Goal: Task Accomplishment & Management: Manage account settings

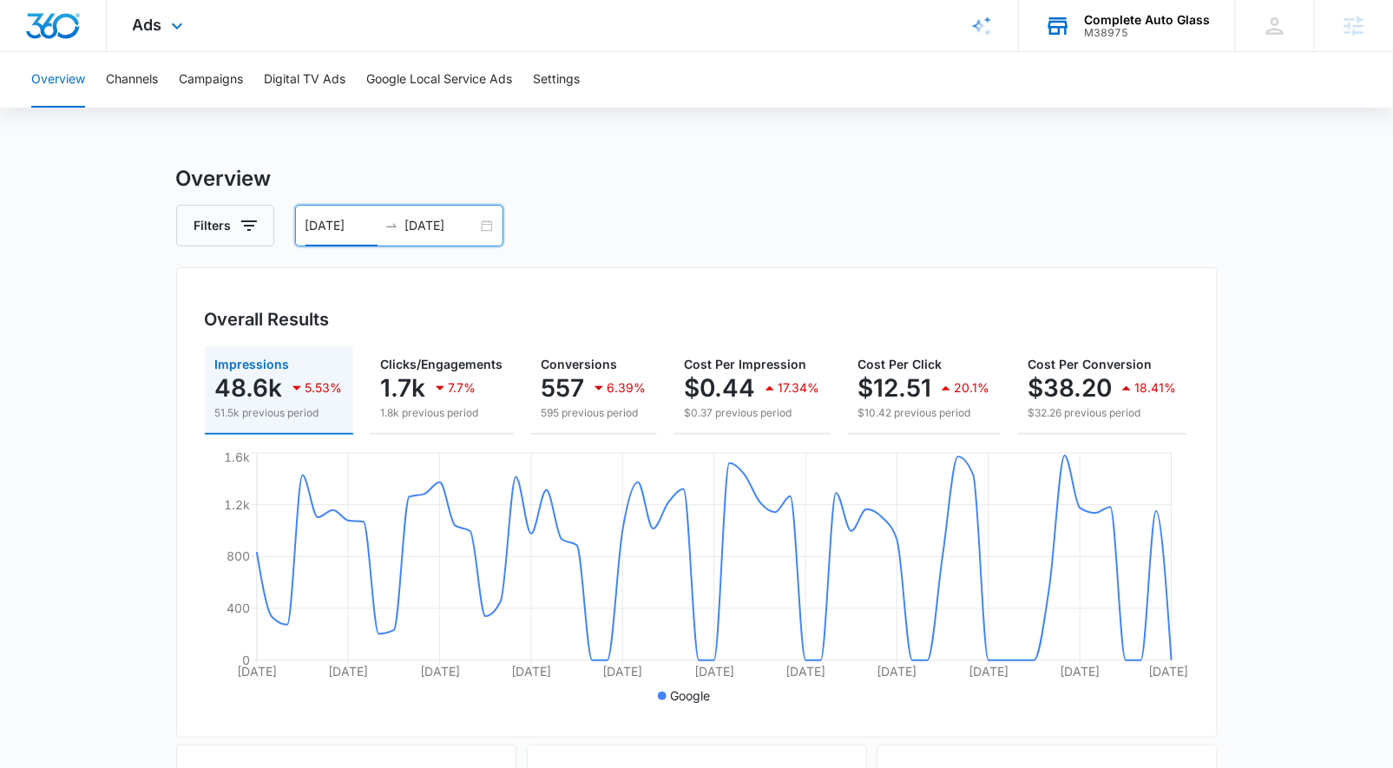
click at [1191, 25] on div "Complete Auto Glass" at bounding box center [1147, 20] width 126 height 14
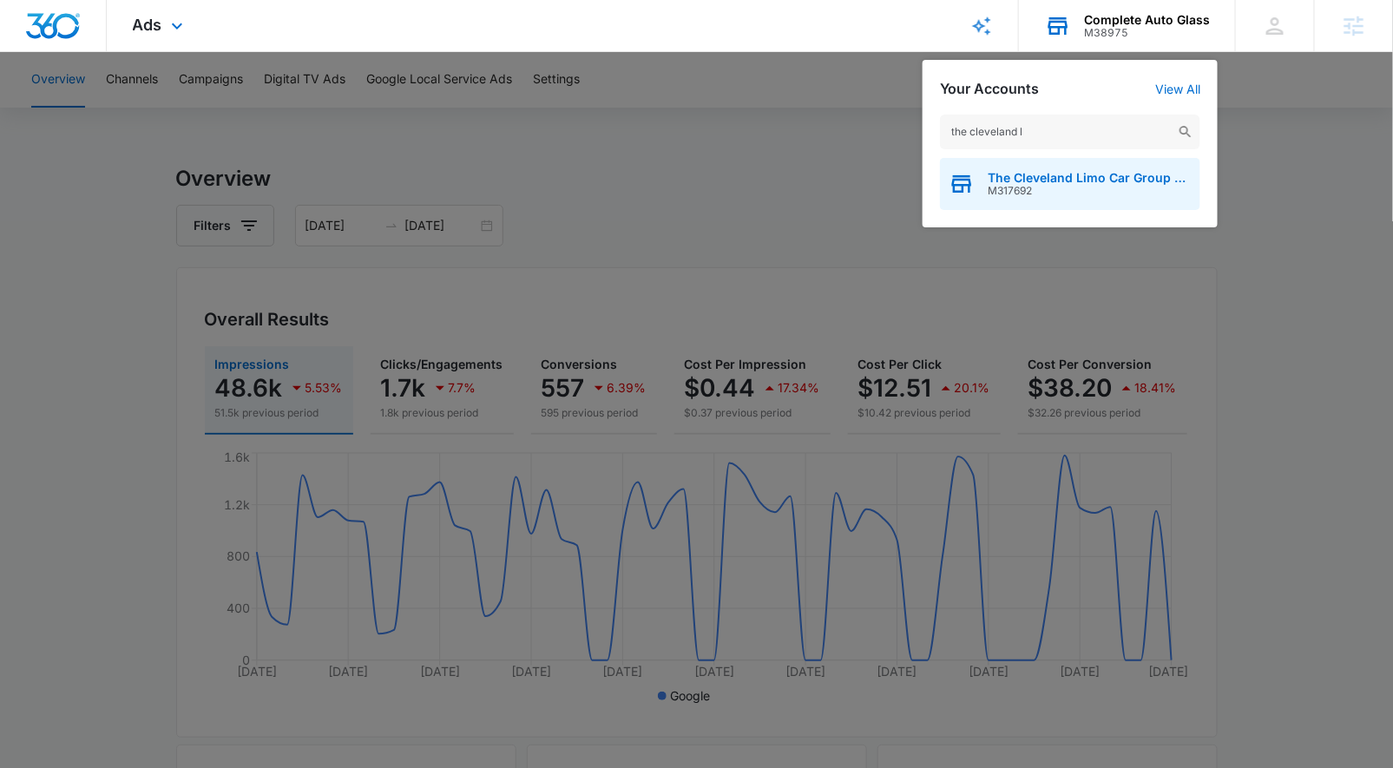
type input "the cleveland l"
click at [998, 200] on div "The Cleveland Limo Car Group LLC M317692" at bounding box center [1070, 184] width 260 height 52
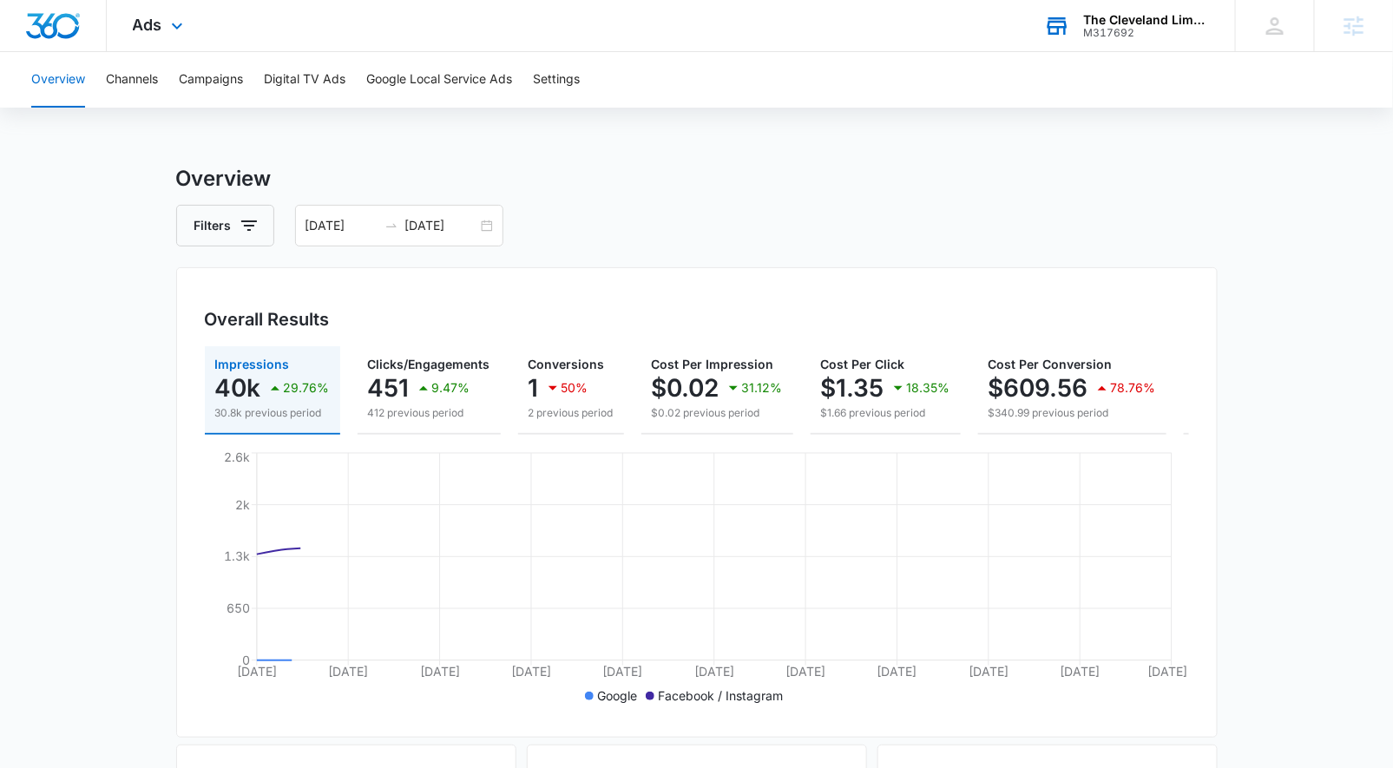
drag, startPoint x: 148, startPoint y: 28, endPoint x: 171, endPoint y: 96, distance: 72.2
click at [148, 29] on span "Ads" at bounding box center [148, 25] width 30 height 18
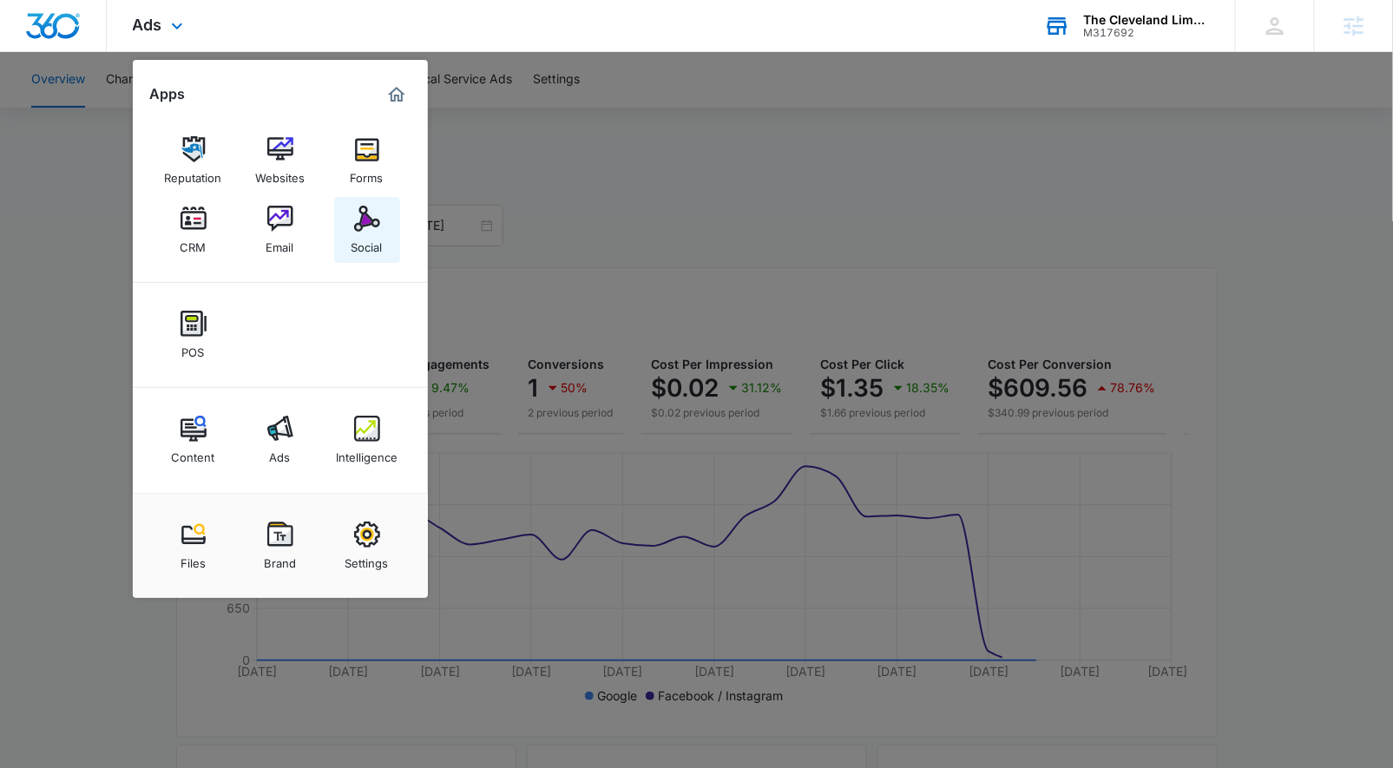
click at [352, 254] on div "Social" at bounding box center [367, 243] width 31 height 23
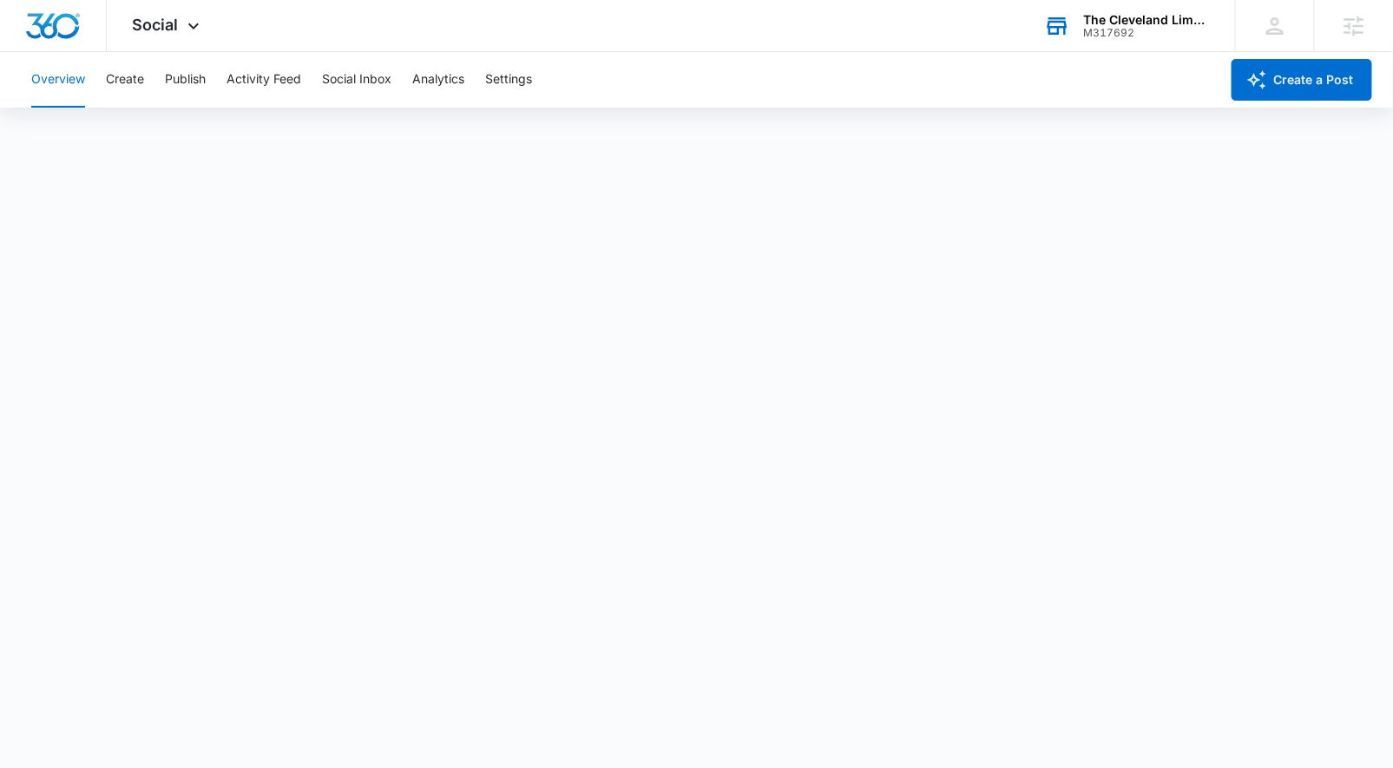
click at [152, 89] on div "Overview Create Publish Activity Feed Social Inbox Analytics Settings" at bounding box center [620, 80] width 1199 height 56
click at [143, 81] on button "Create" at bounding box center [125, 80] width 38 height 56
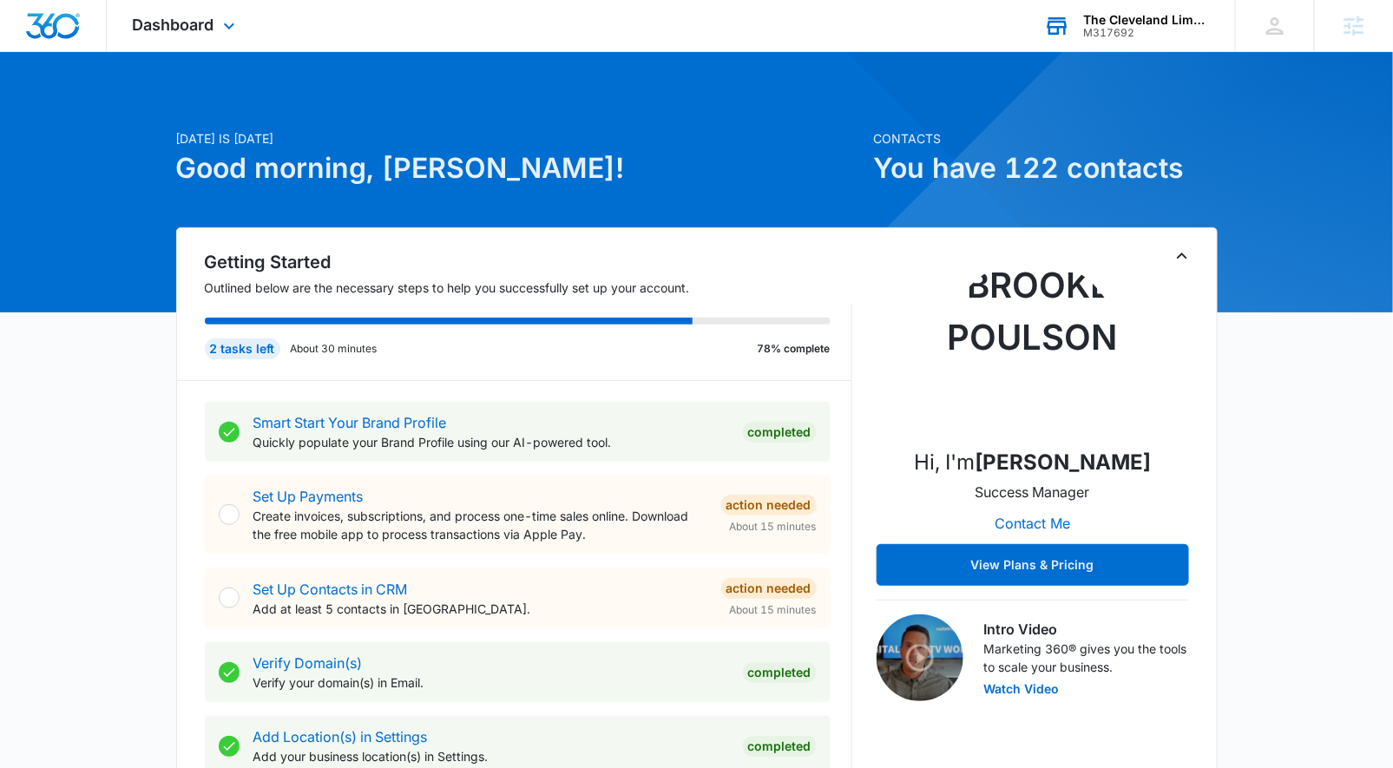
click at [1075, 25] on div "The Cleveland Limo Car Group LLC M317692 Your Accounts View All" at bounding box center [1126, 25] width 217 height 51
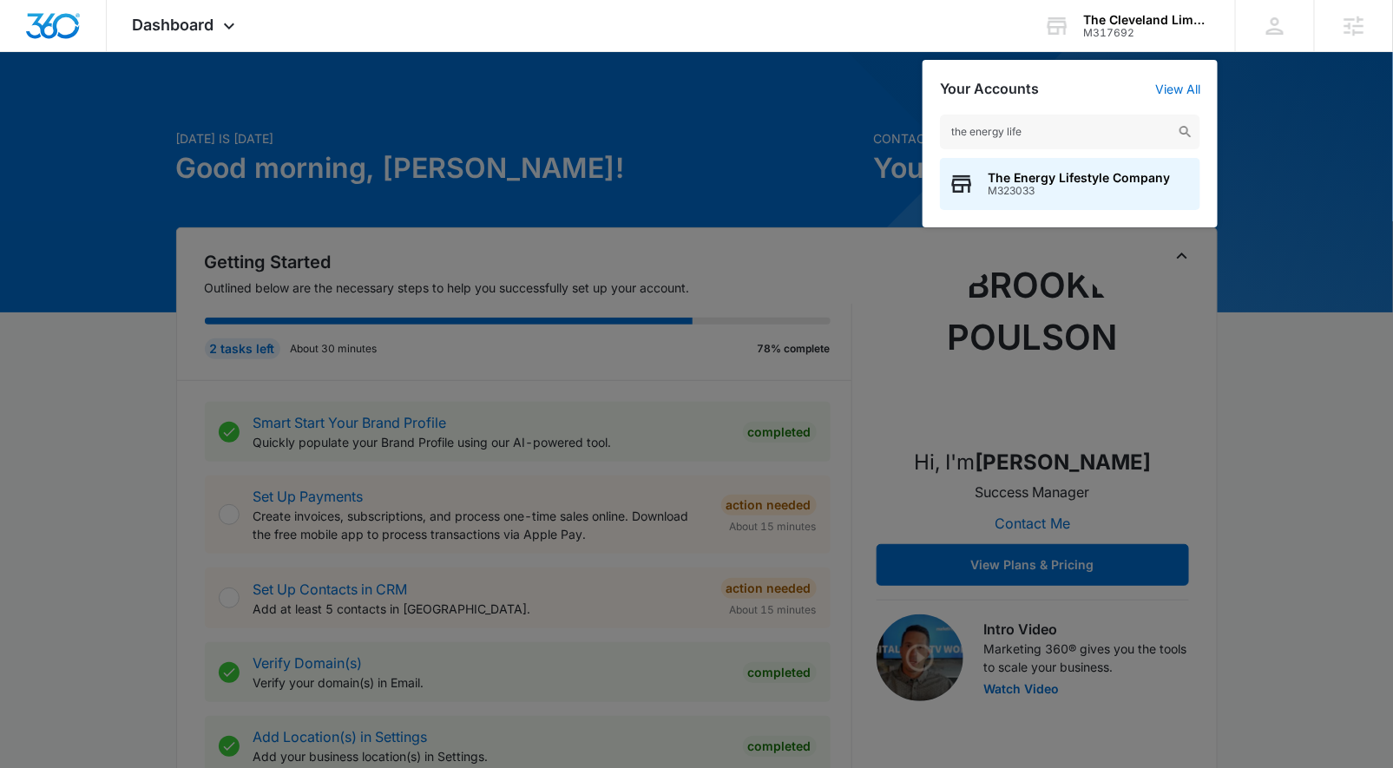
type input "the energy life"
click at [1068, 185] on span "M323033" at bounding box center [1079, 191] width 182 height 12
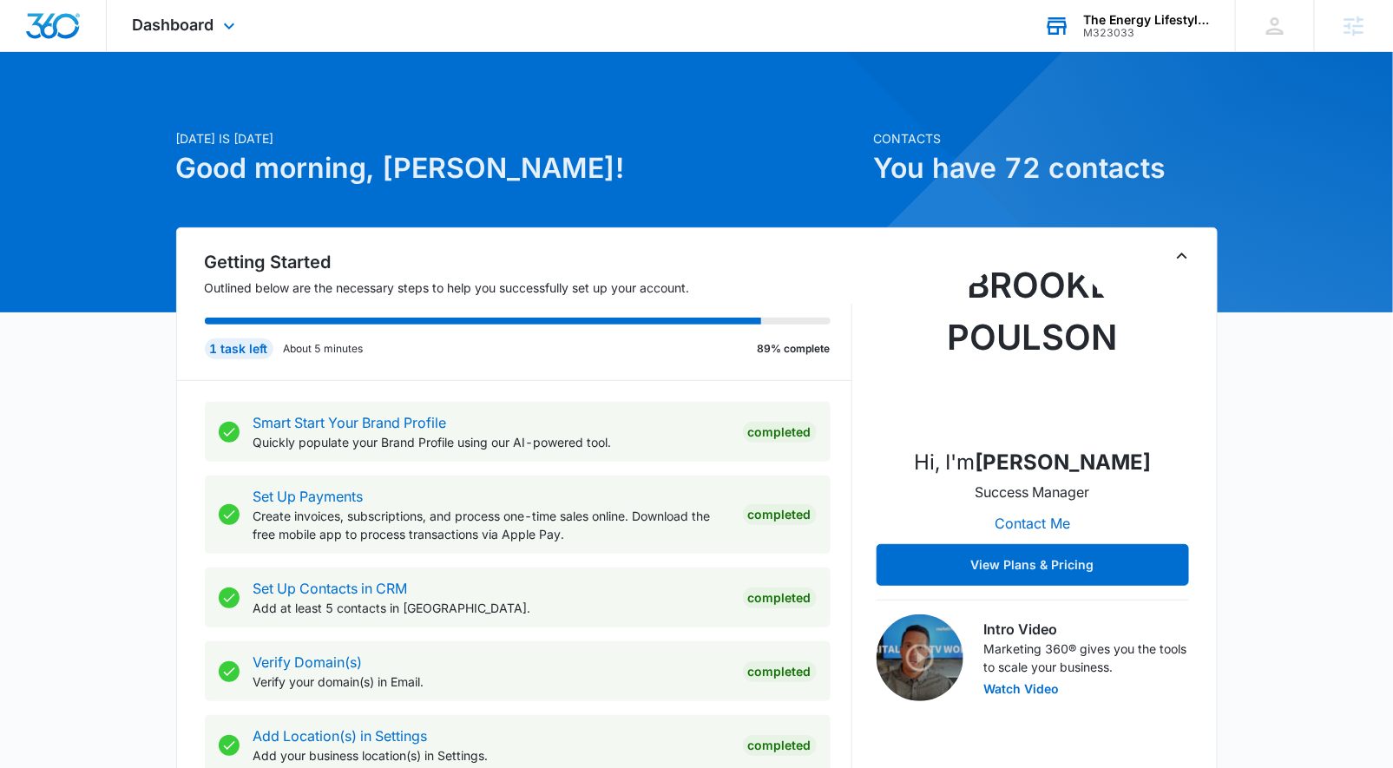
click at [1174, 31] on div "M323033" at bounding box center [1146, 33] width 127 height 12
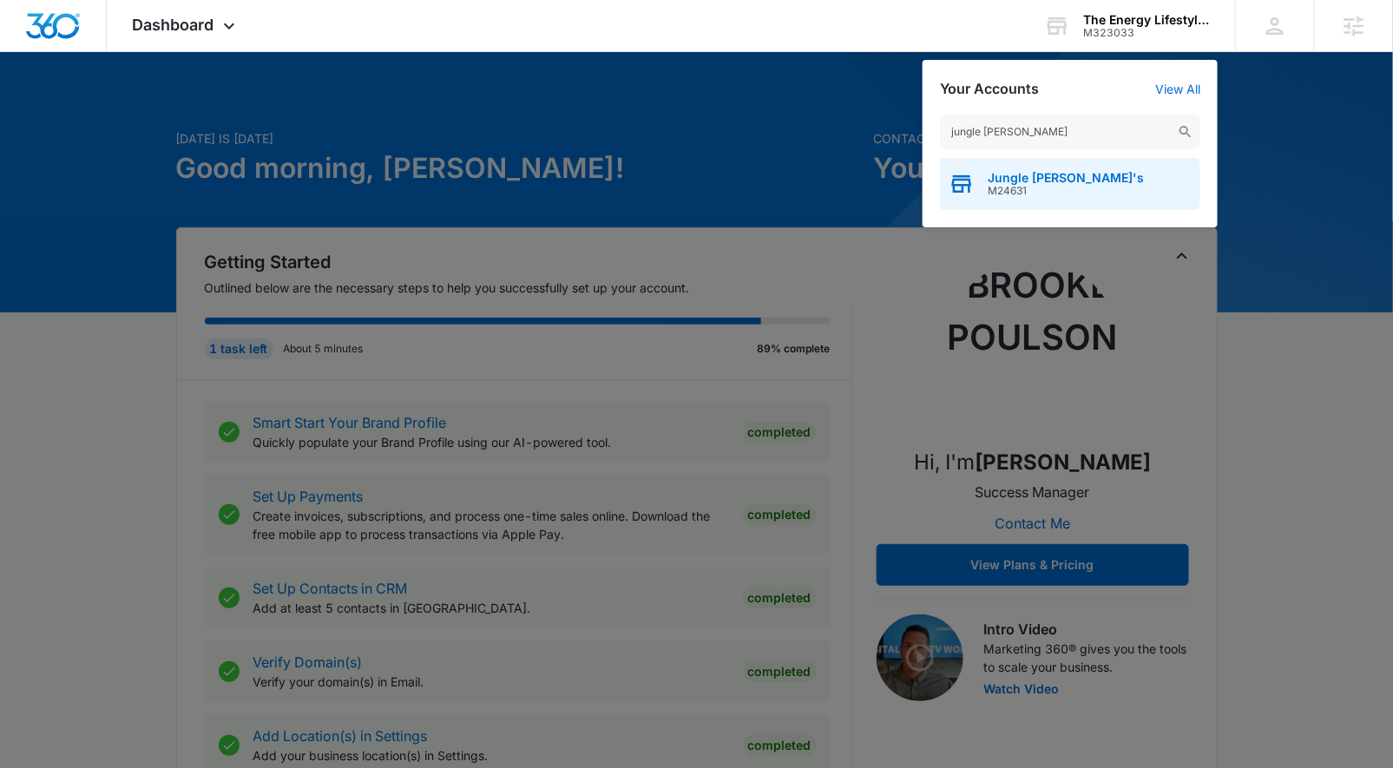
type input "jungle [PERSON_NAME]"
click at [1033, 180] on span "Jungle [PERSON_NAME]'s" at bounding box center [1066, 178] width 156 height 14
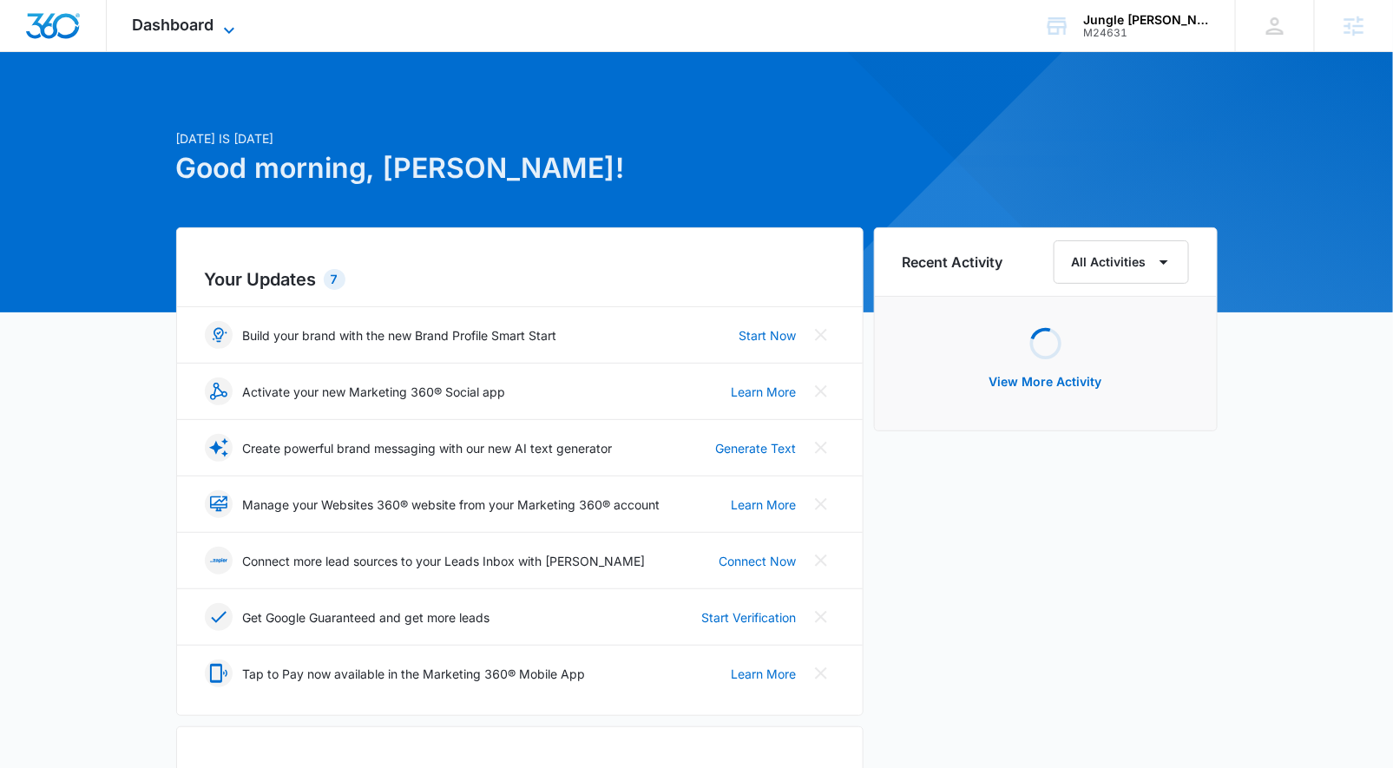
drag, startPoint x: 219, startPoint y: 15, endPoint x: 228, endPoint y: 35, distance: 22.1
click at [219, 14] on div "Dashboard Apps Reputation Websites Forms CRM Email Social Shop Payments POS Con…" at bounding box center [186, 25] width 159 height 51
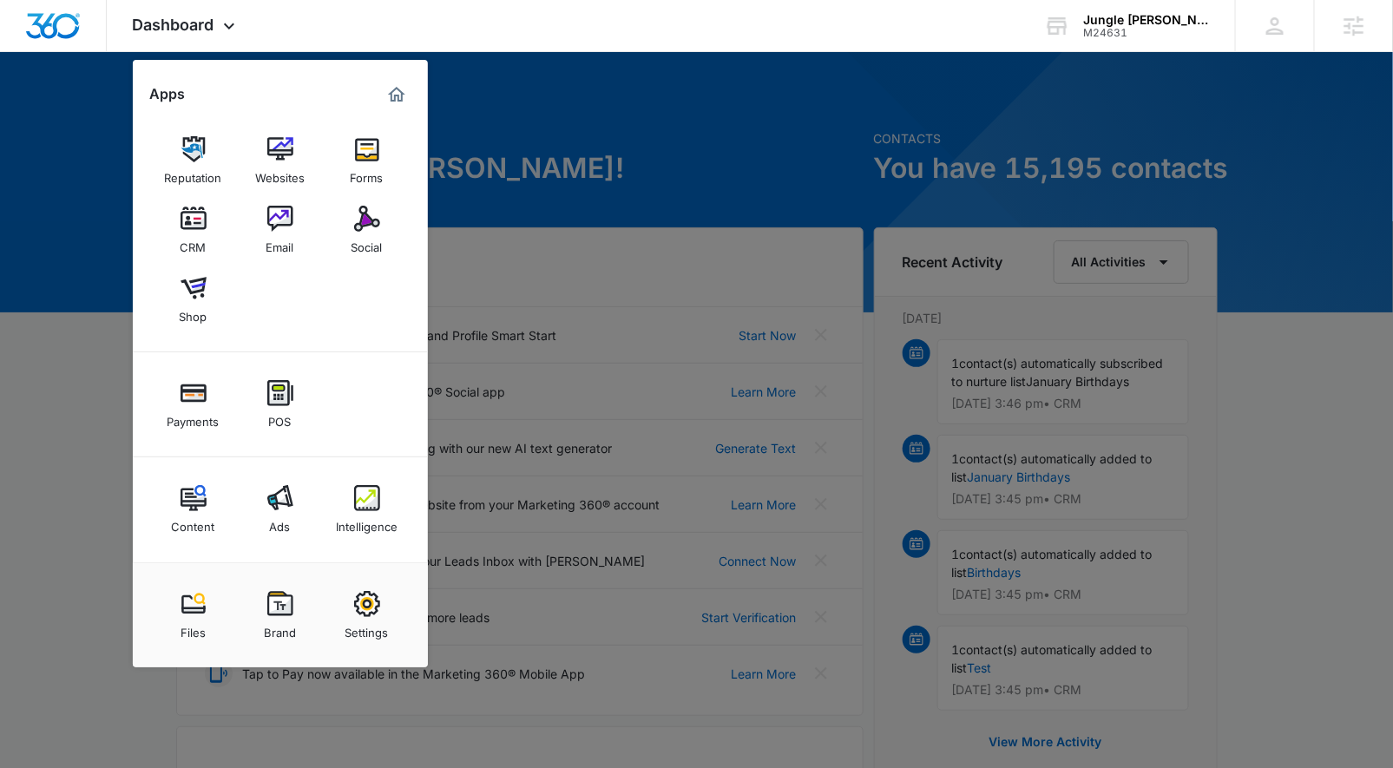
click at [288, 498] on img at bounding box center [280, 498] width 26 height 26
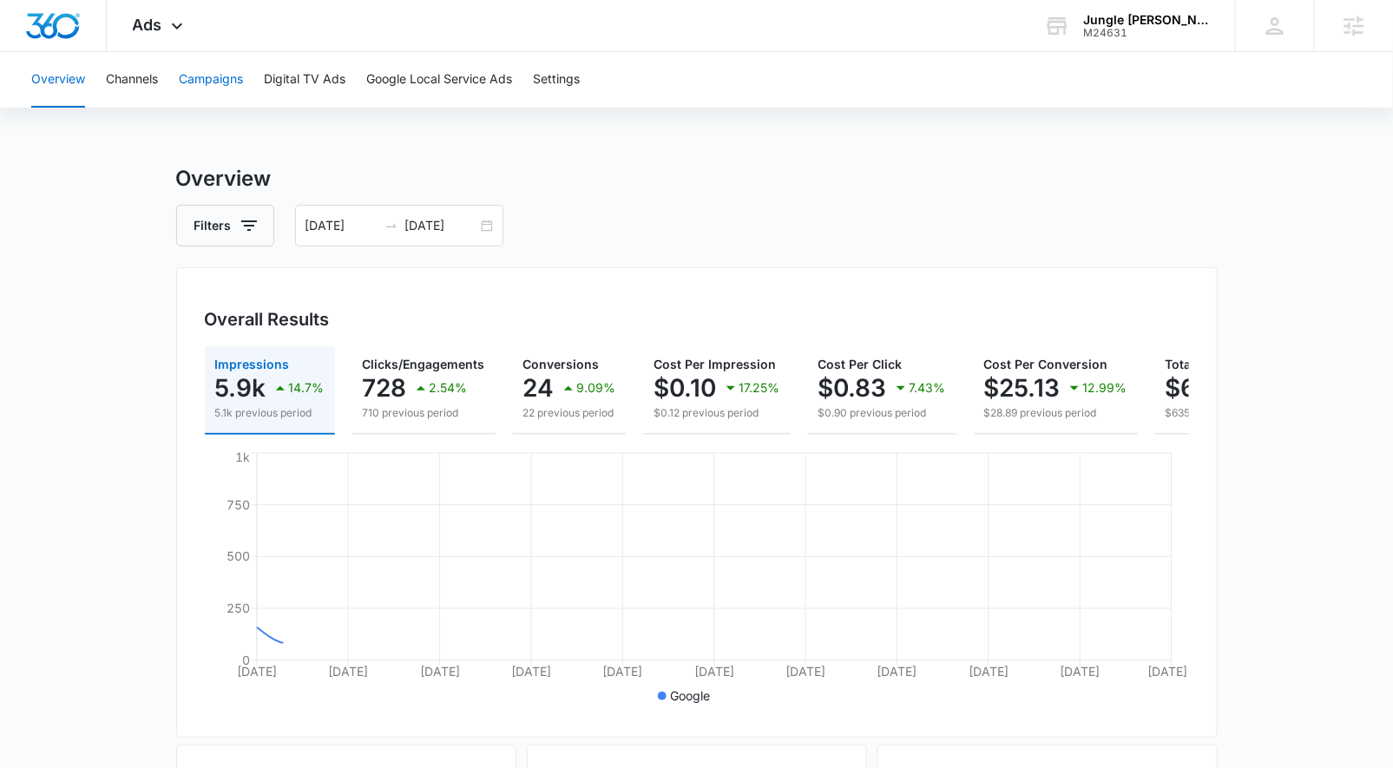
click at [205, 77] on button "Campaigns" at bounding box center [211, 80] width 64 height 56
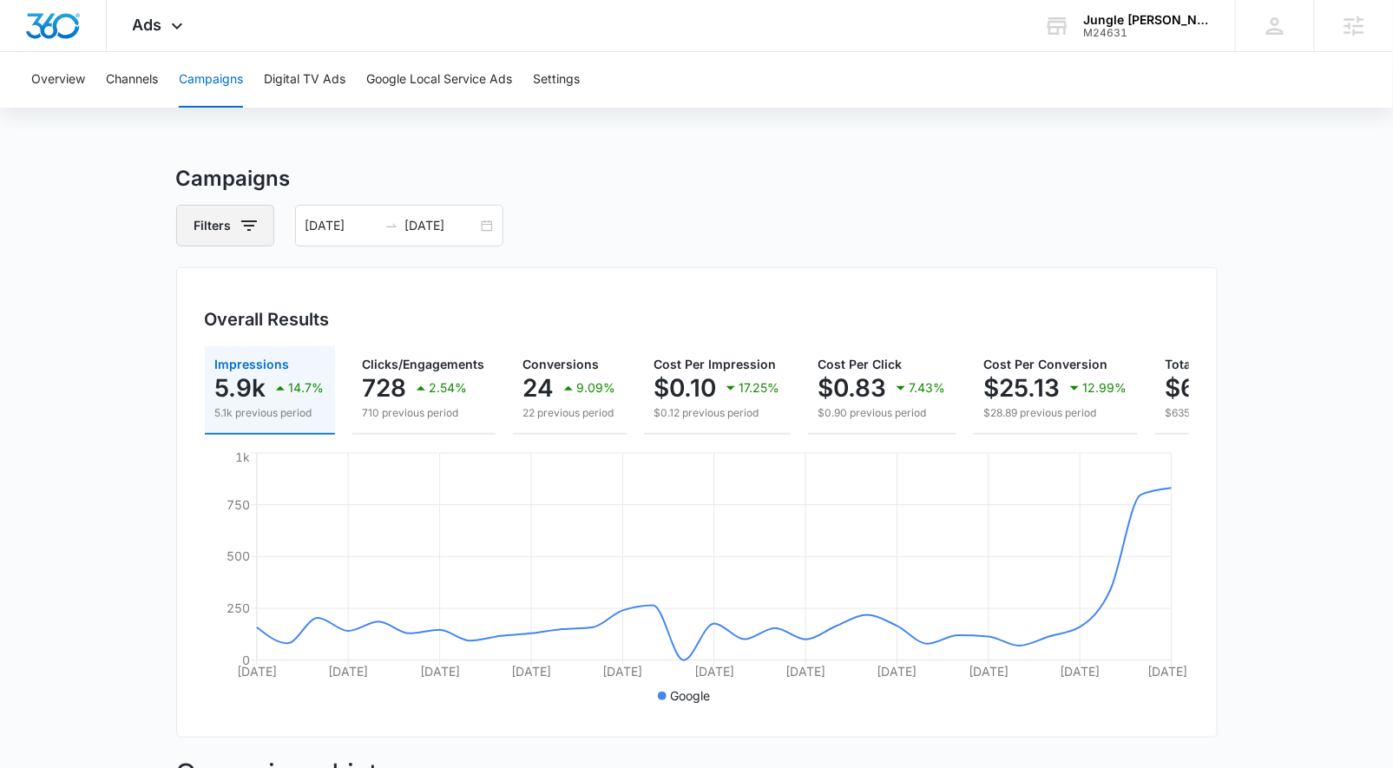
click at [255, 234] on icon "button" at bounding box center [249, 225] width 21 height 21
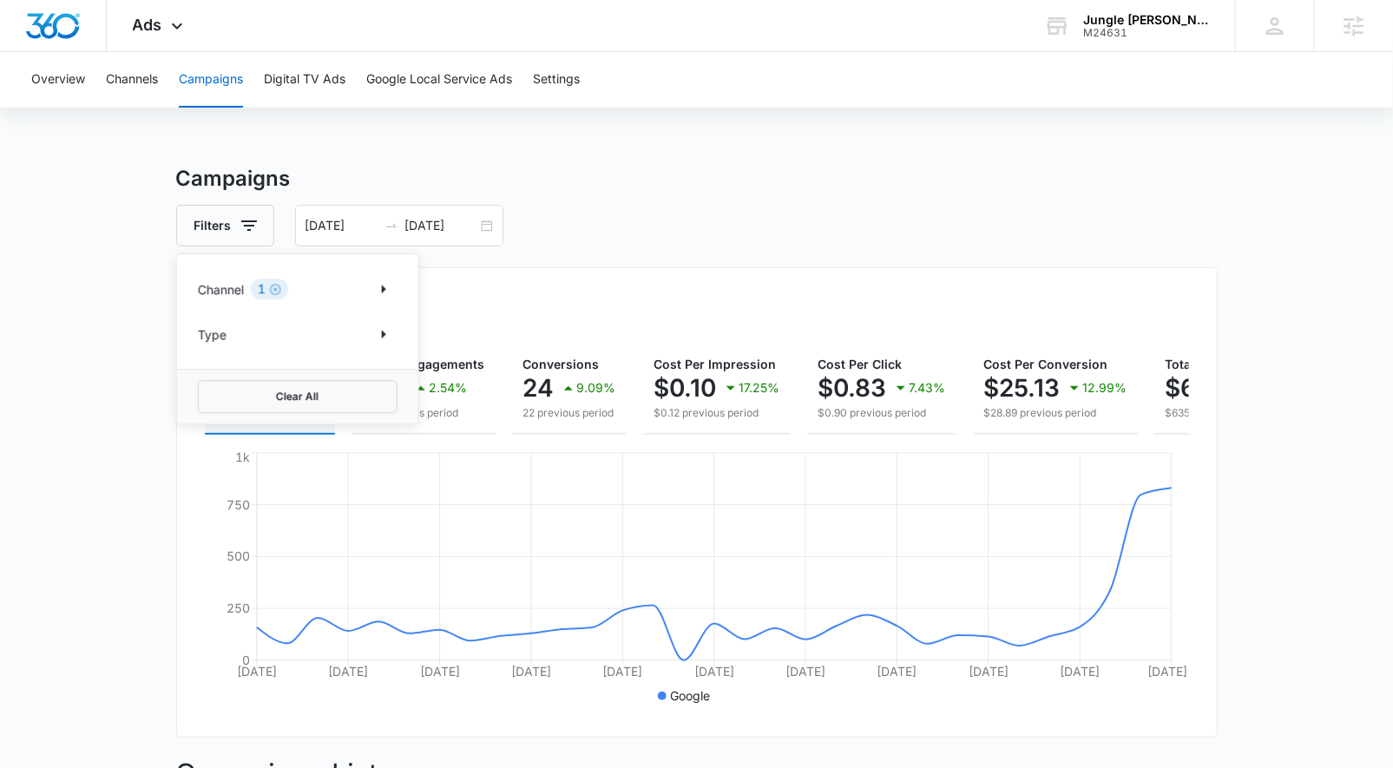
click at [252, 286] on div "1" at bounding box center [269, 289] width 37 height 21
click at [276, 292] on icon "Clear" at bounding box center [275, 289] width 13 height 13
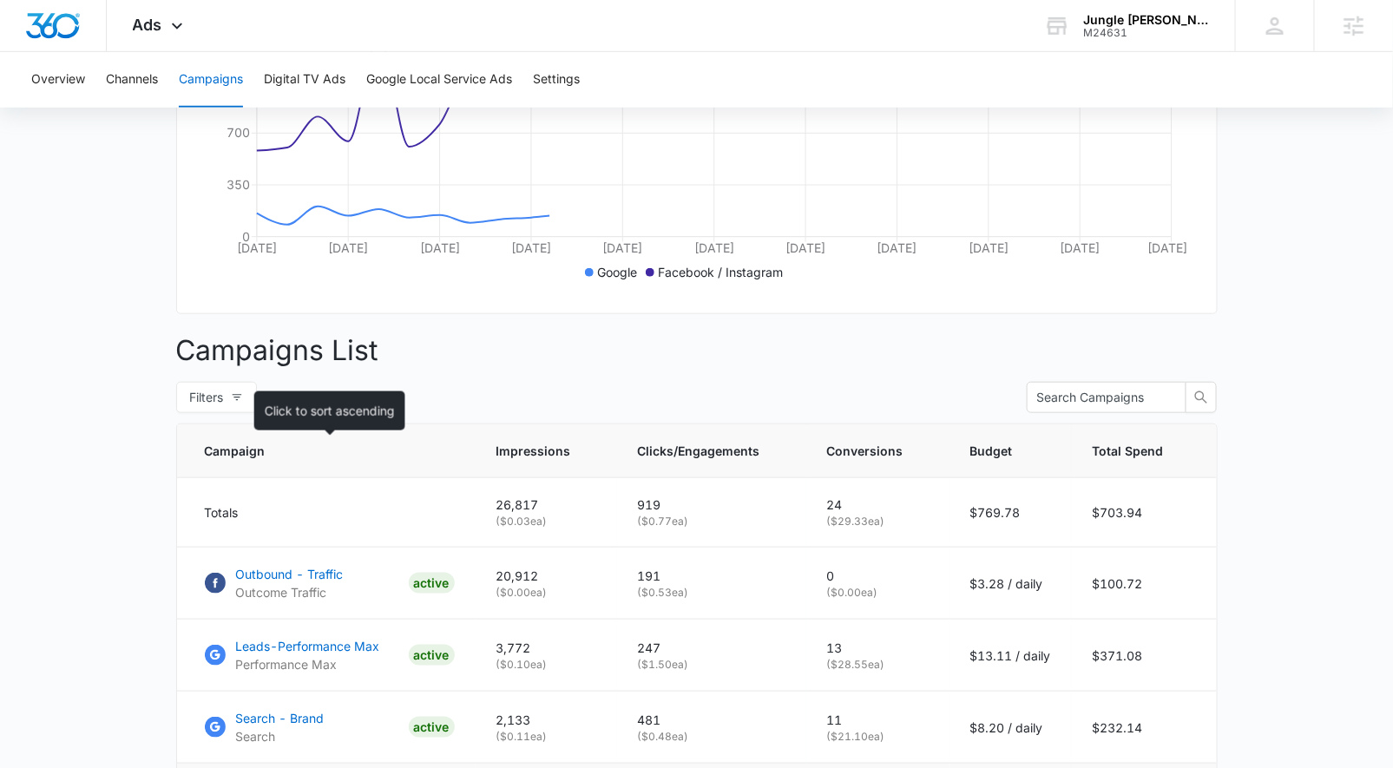
scroll to position [713, 0]
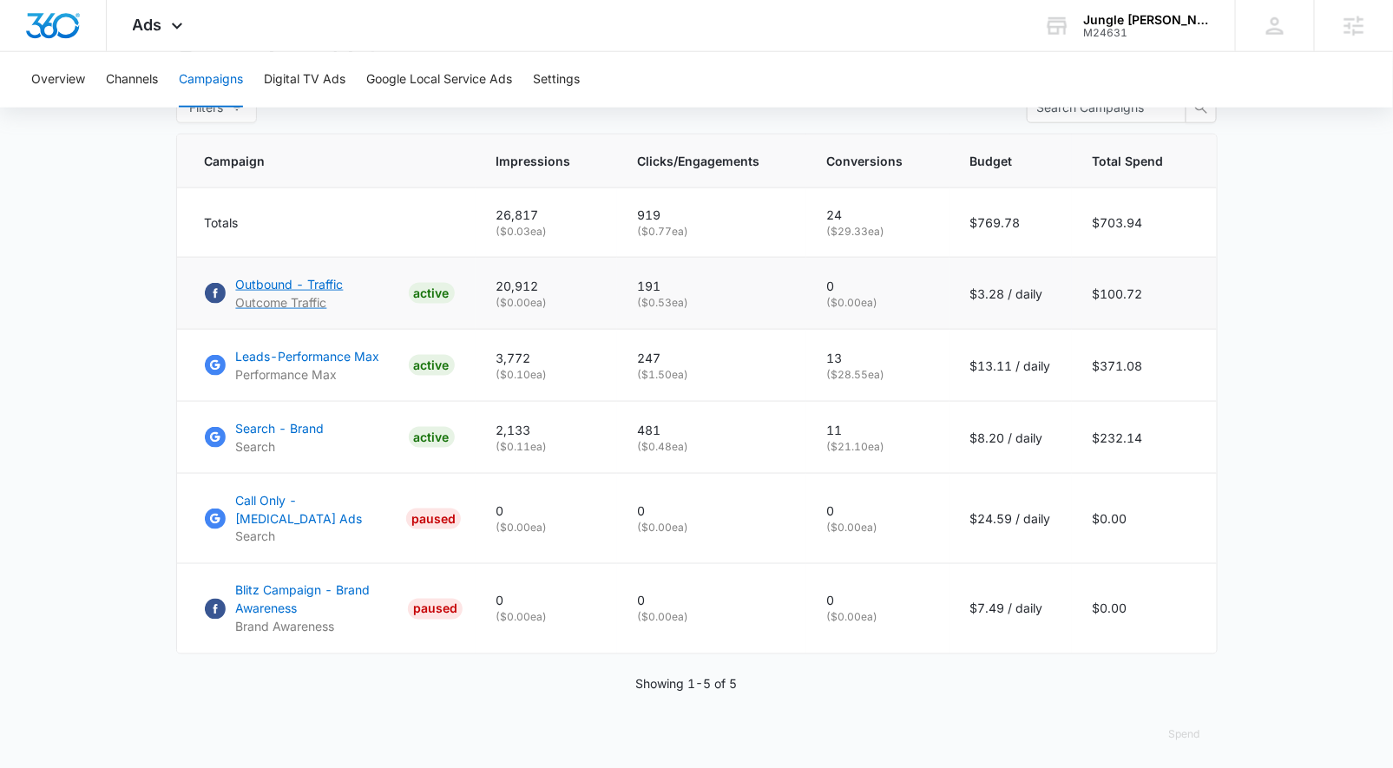
click at [299, 293] on p "Outbound - Traffic" at bounding box center [290, 284] width 108 height 18
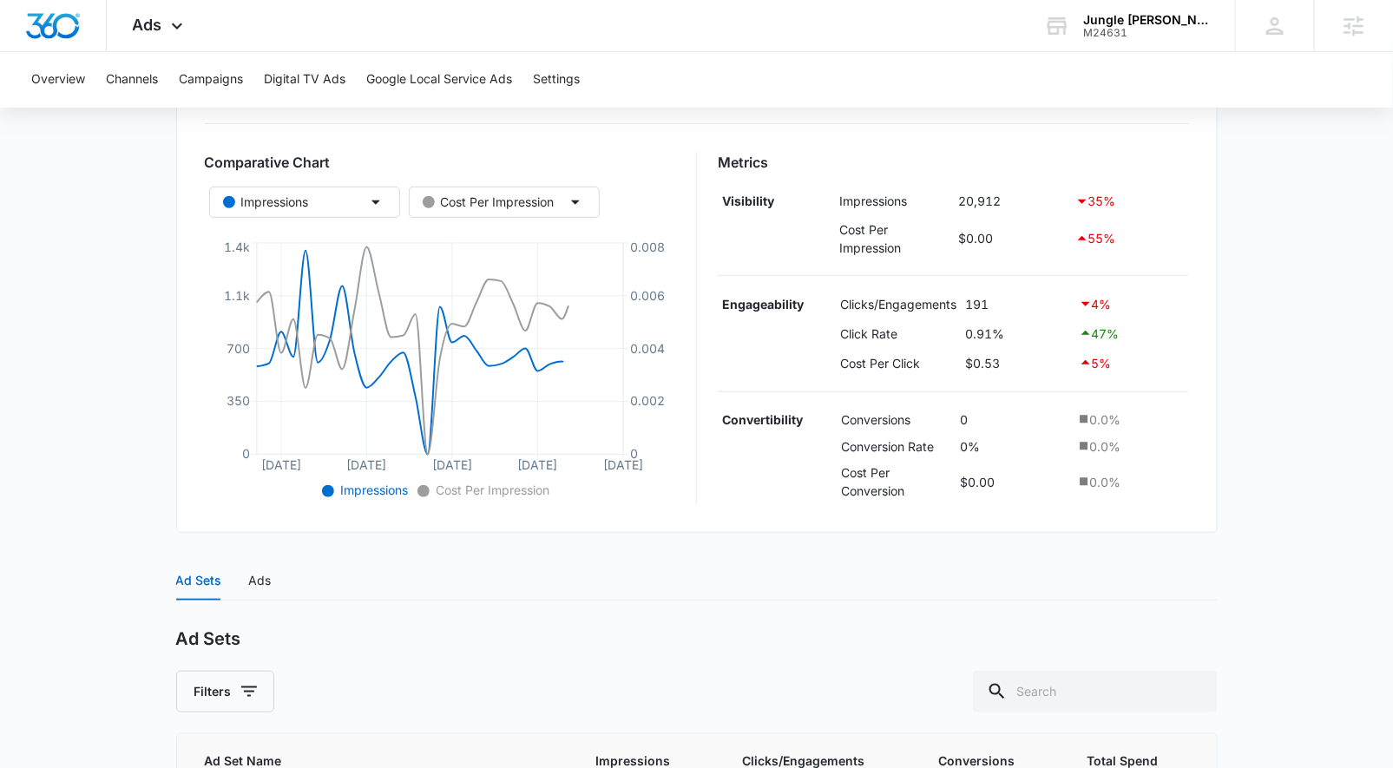
scroll to position [431, 0]
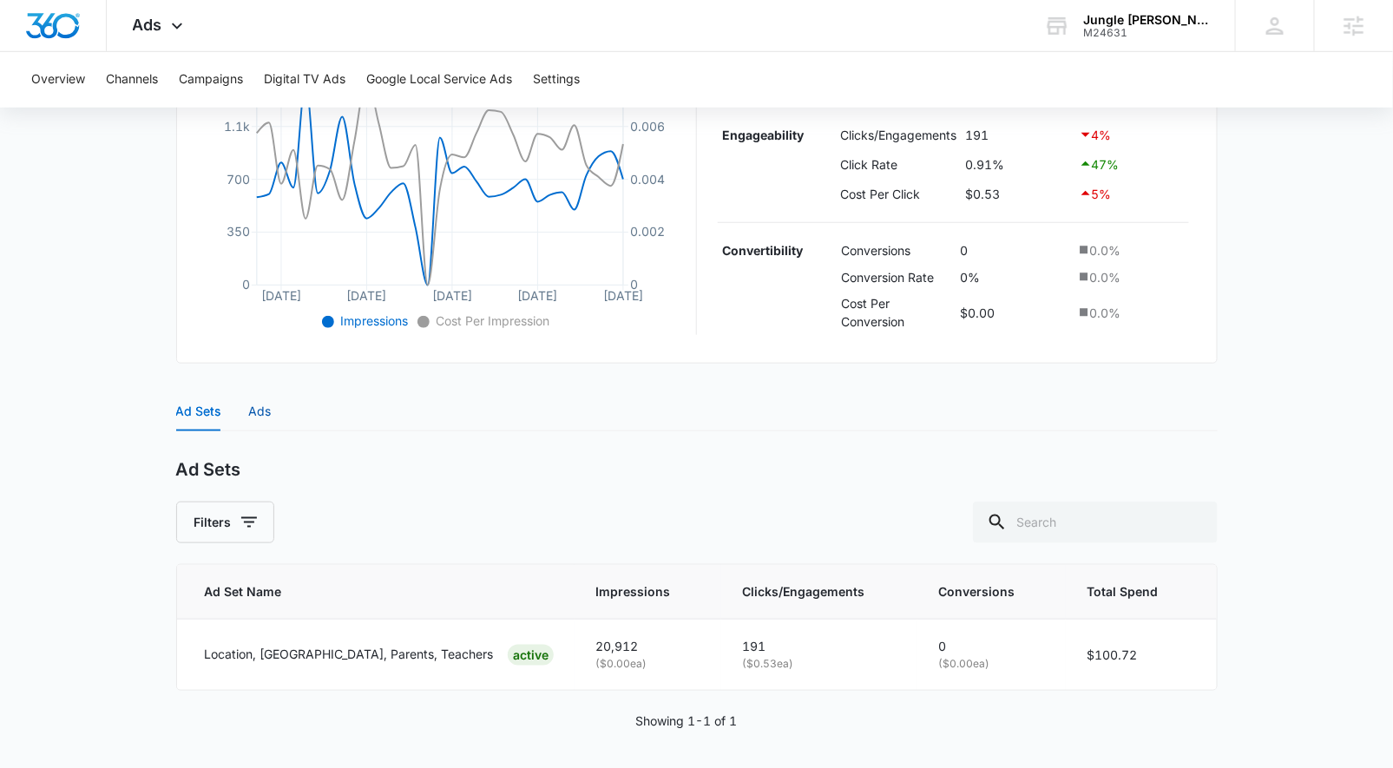
drag, startPoint x: 260, startPoint y: 417, endPoint x: 233, endPoint y: 433, distance: 30.8
click at [260, 417] on div "Ads" at bounding box center [260, 411] width 23 height 19
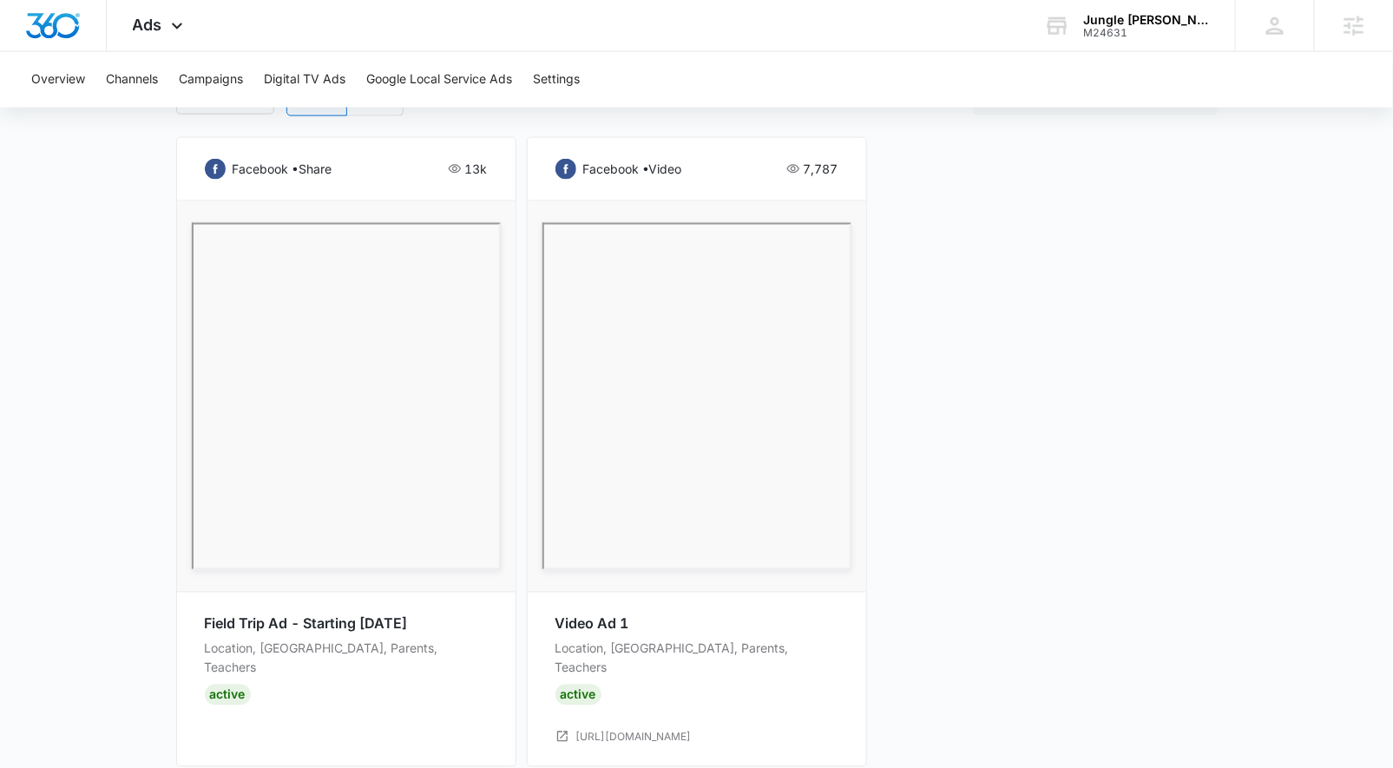
scroll to position [884, 0]
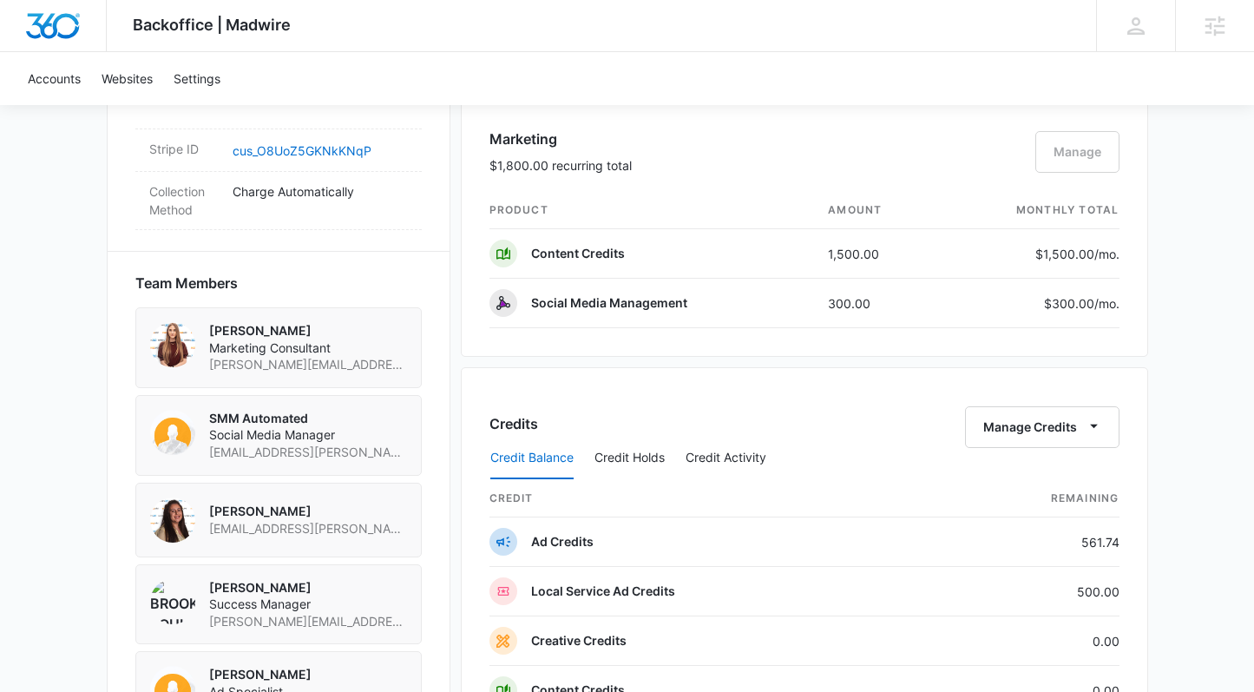
scroll to position [1106, 0]
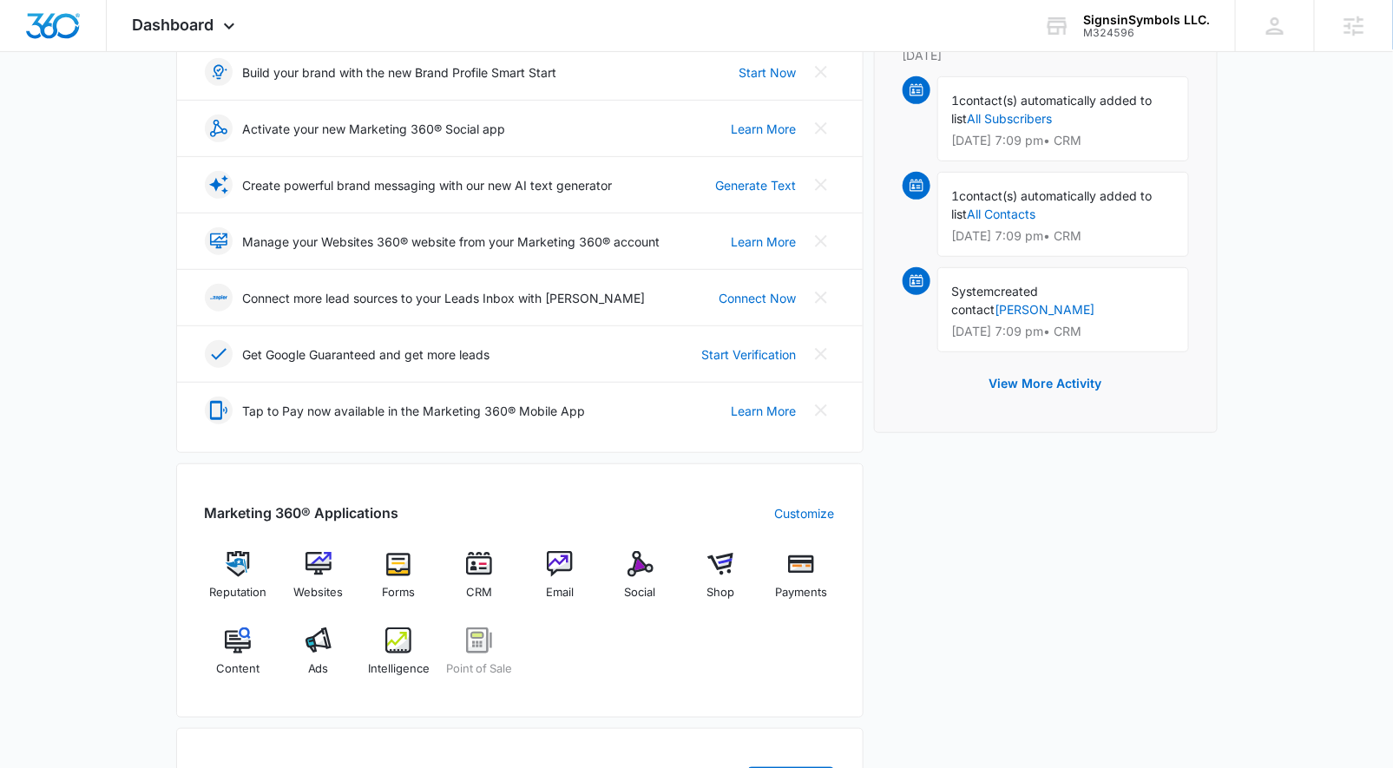
scroll to position [358, 0]
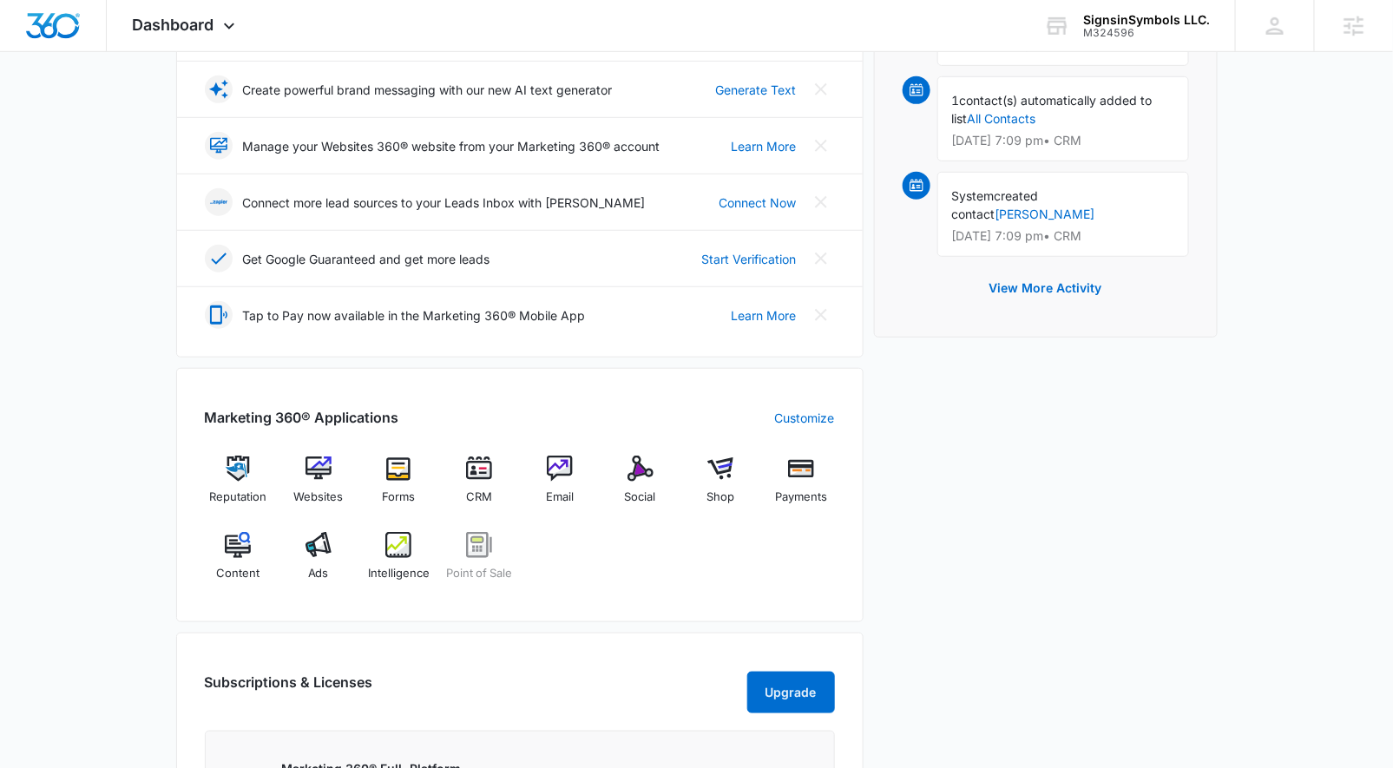
click at [562, 448] on div "Marketing 360® Applications Customize Reputation Websites Forms CRM Email Socia…" at bounding box center [519, 495] width 687 height 254
click at [559, 457] on img at bounding box center [560, 469] width 26 height 26
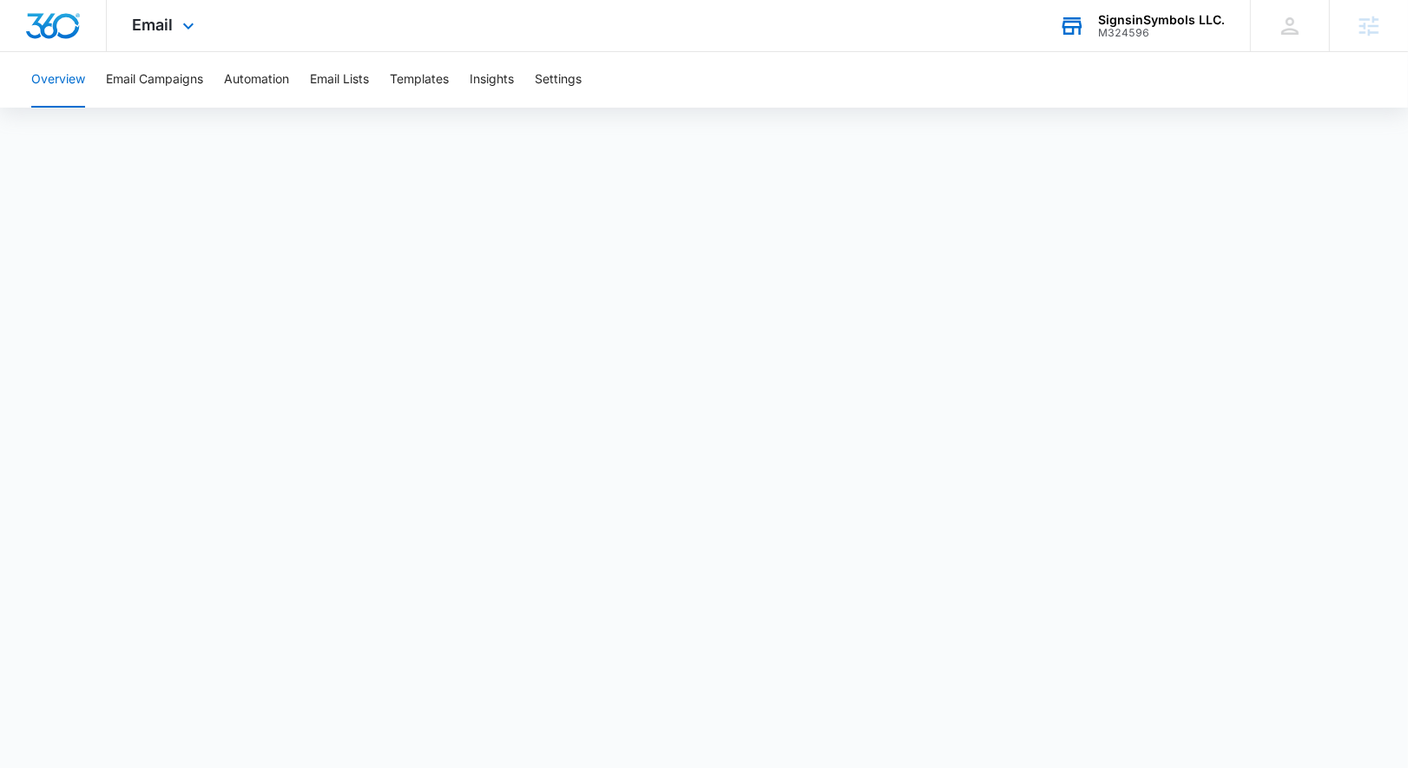
click at [1158, 4] on div "SignsinSymbols LLC. M324596 Your Accounts View All" at bounding box center [1141, 25] width 217 height 51
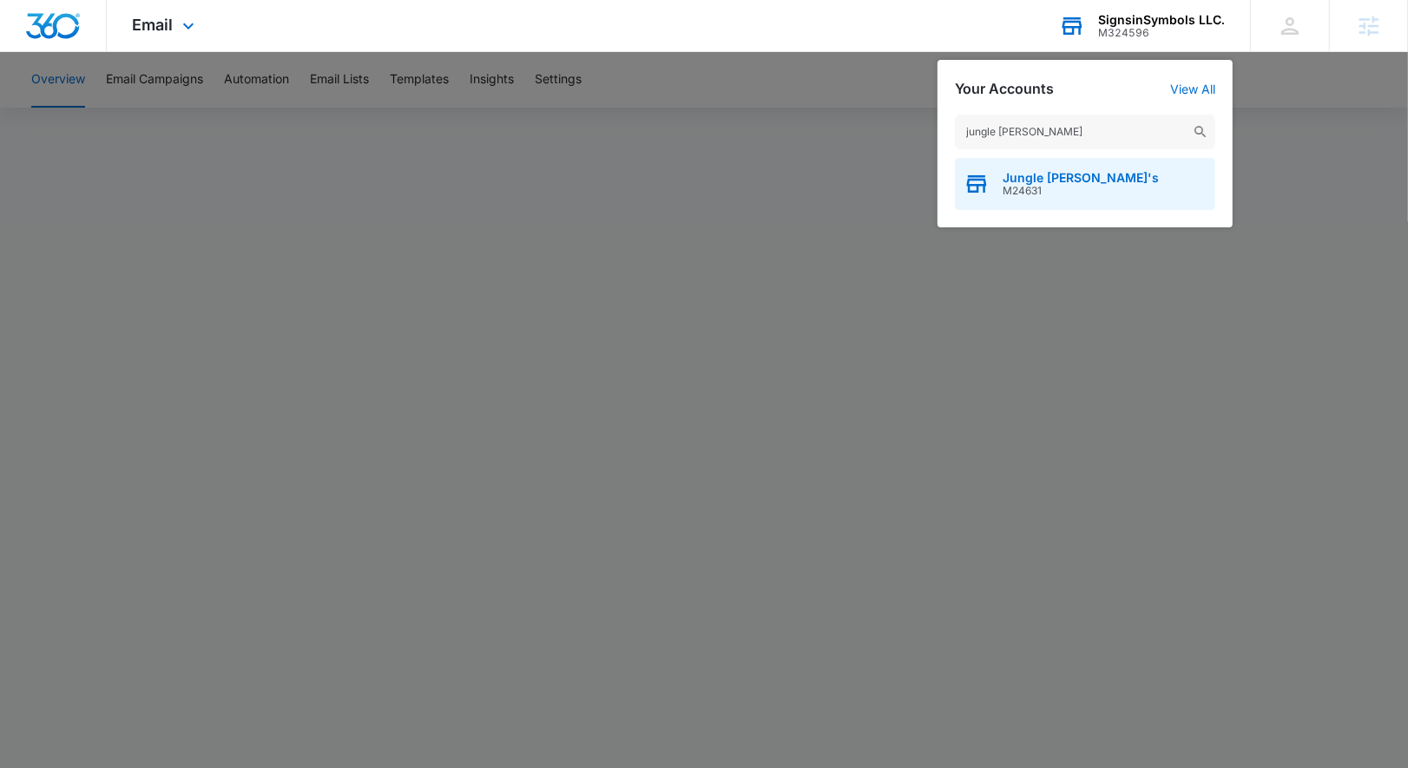
type input "jungle george"
click at [1082, 185] on span "M24631" at bounding box center [1081, 191] width 156 height 12
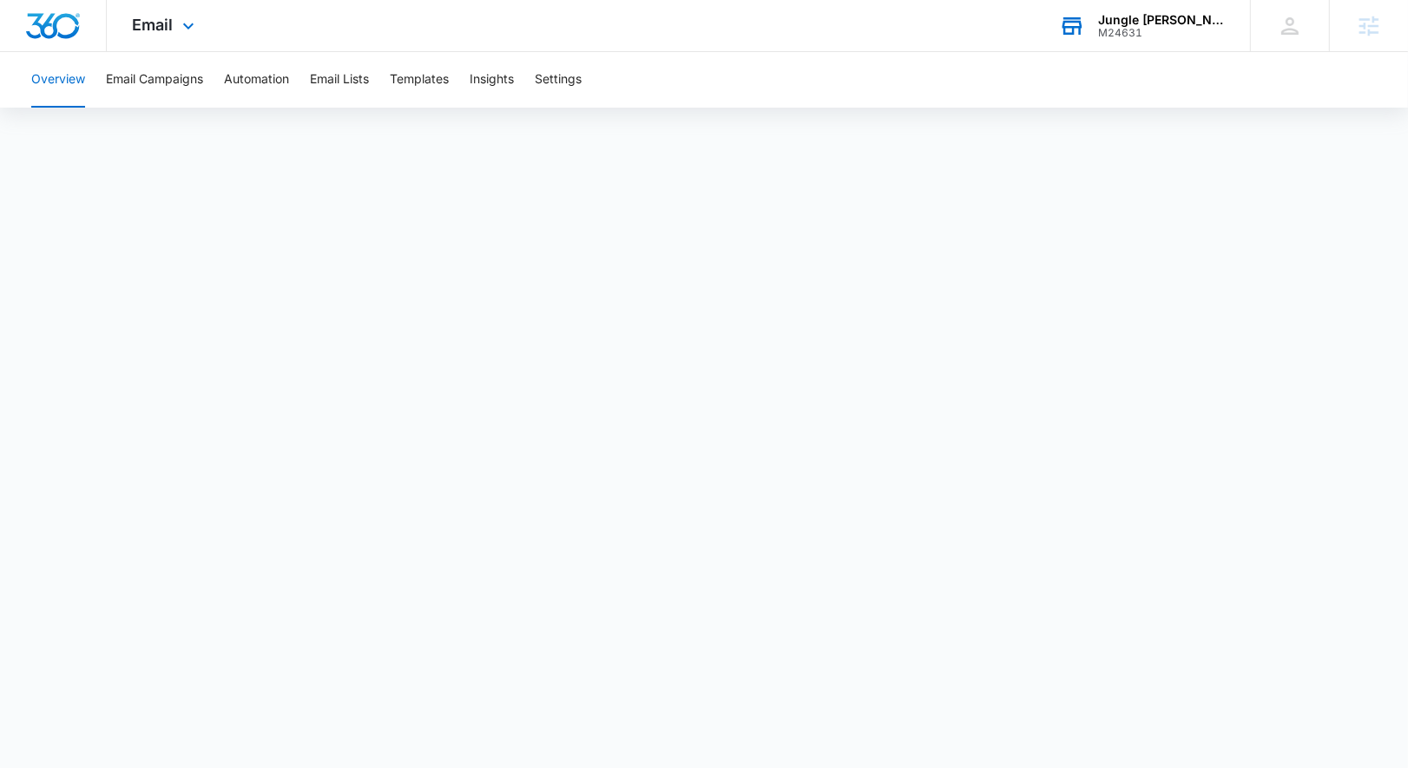
click at [173, 10] on div "Email Apps Reputation Websites Forms CRM Email Social Shop Payments POS Content…" at bounding box center [166, 25] width 118 height 51
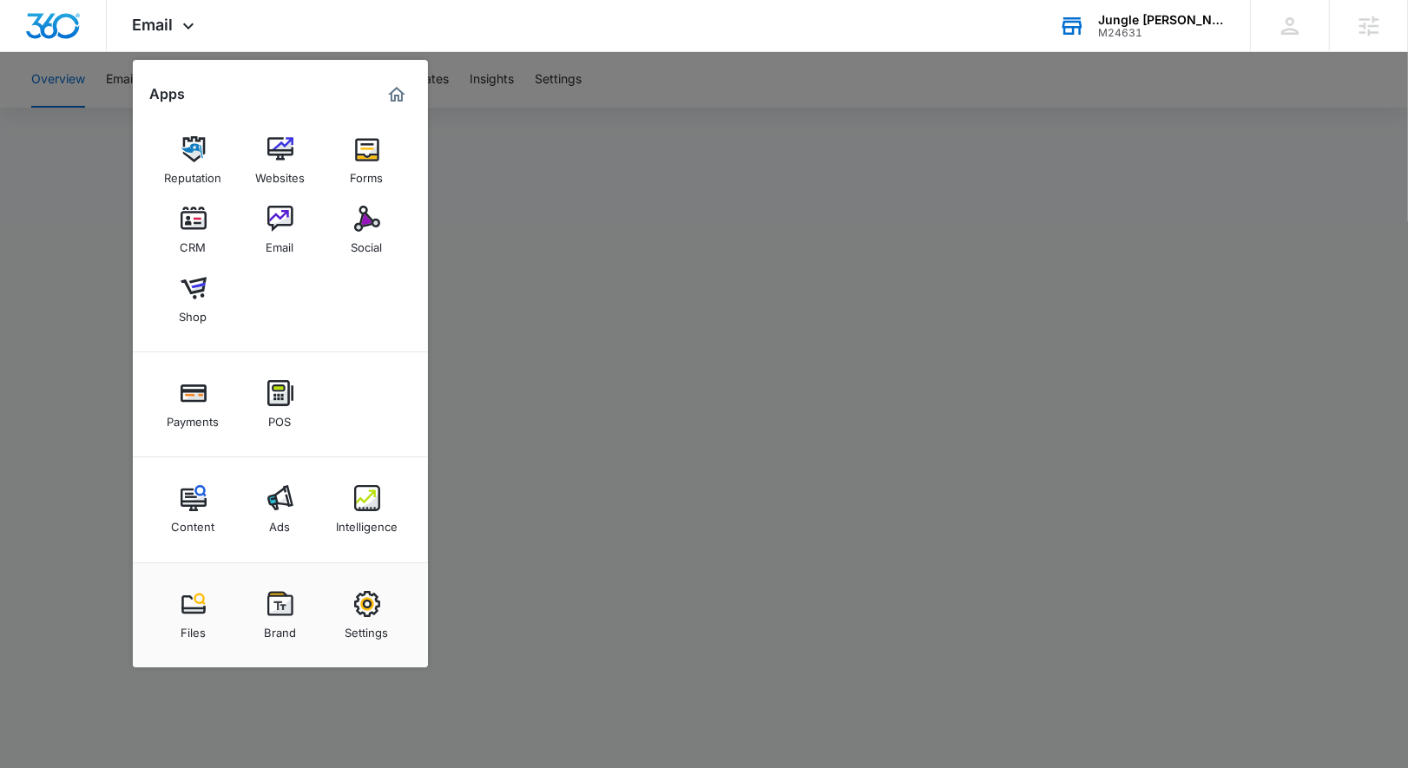
click at [289, 505] on img at bounding box center [280, 498] width 26 height 26
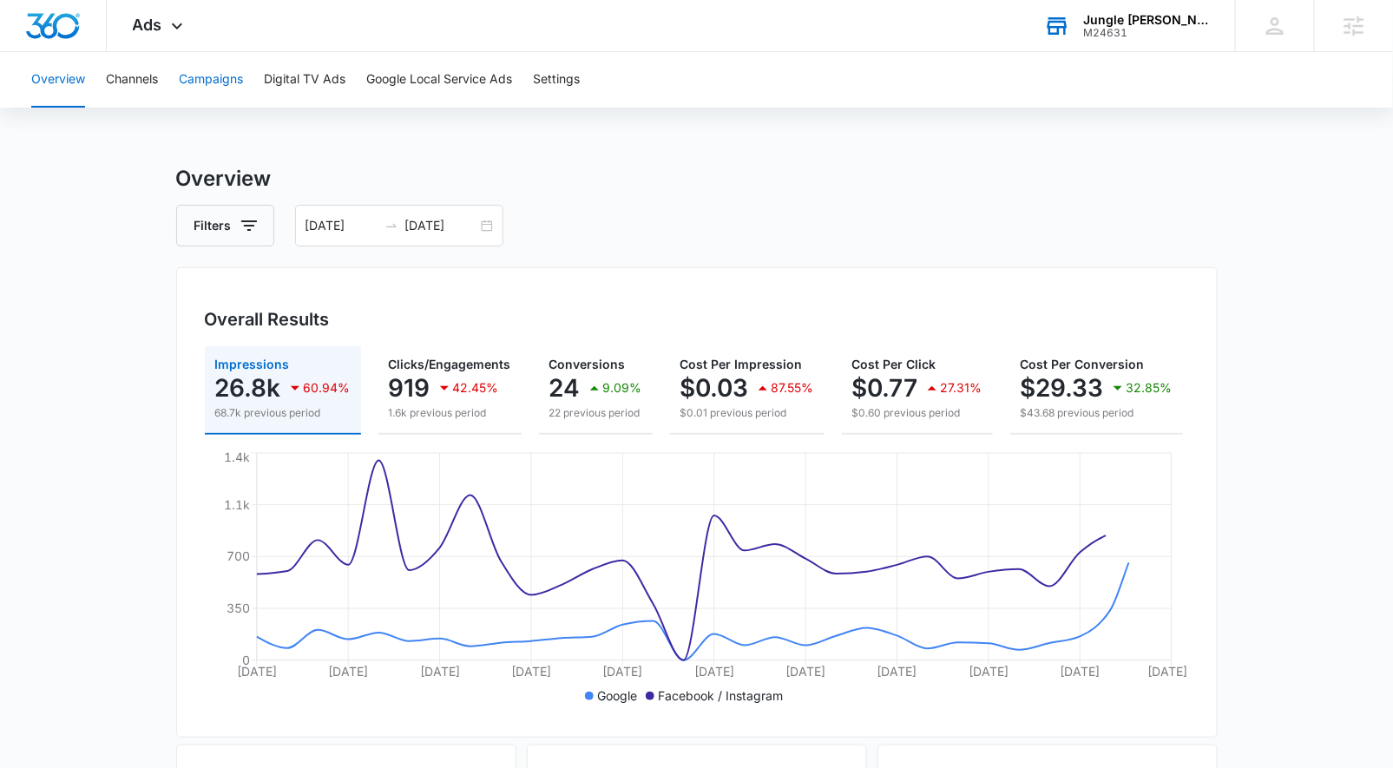
click at [216, 74] on button "Campaigns" at bounding box center [211, 80] width 64 height 56
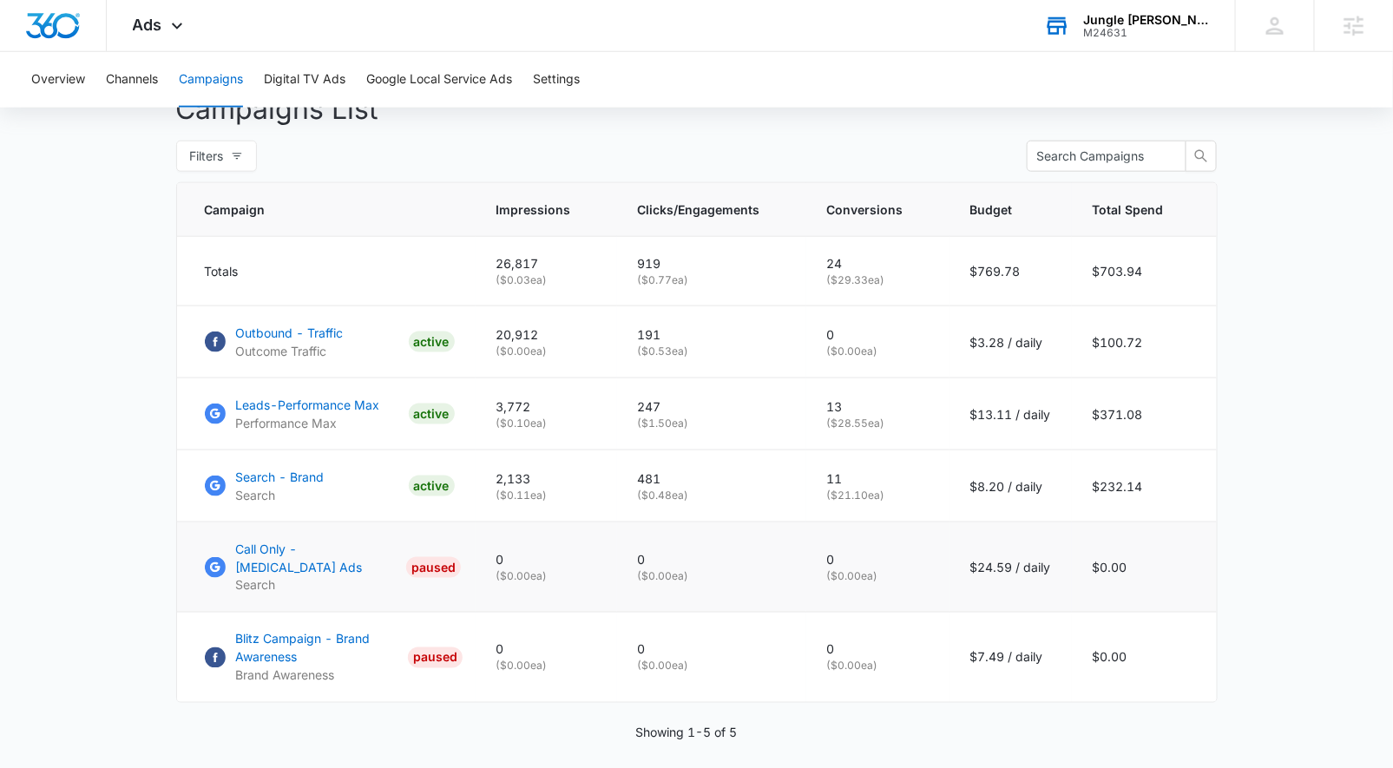
scroll to position [712, 0]
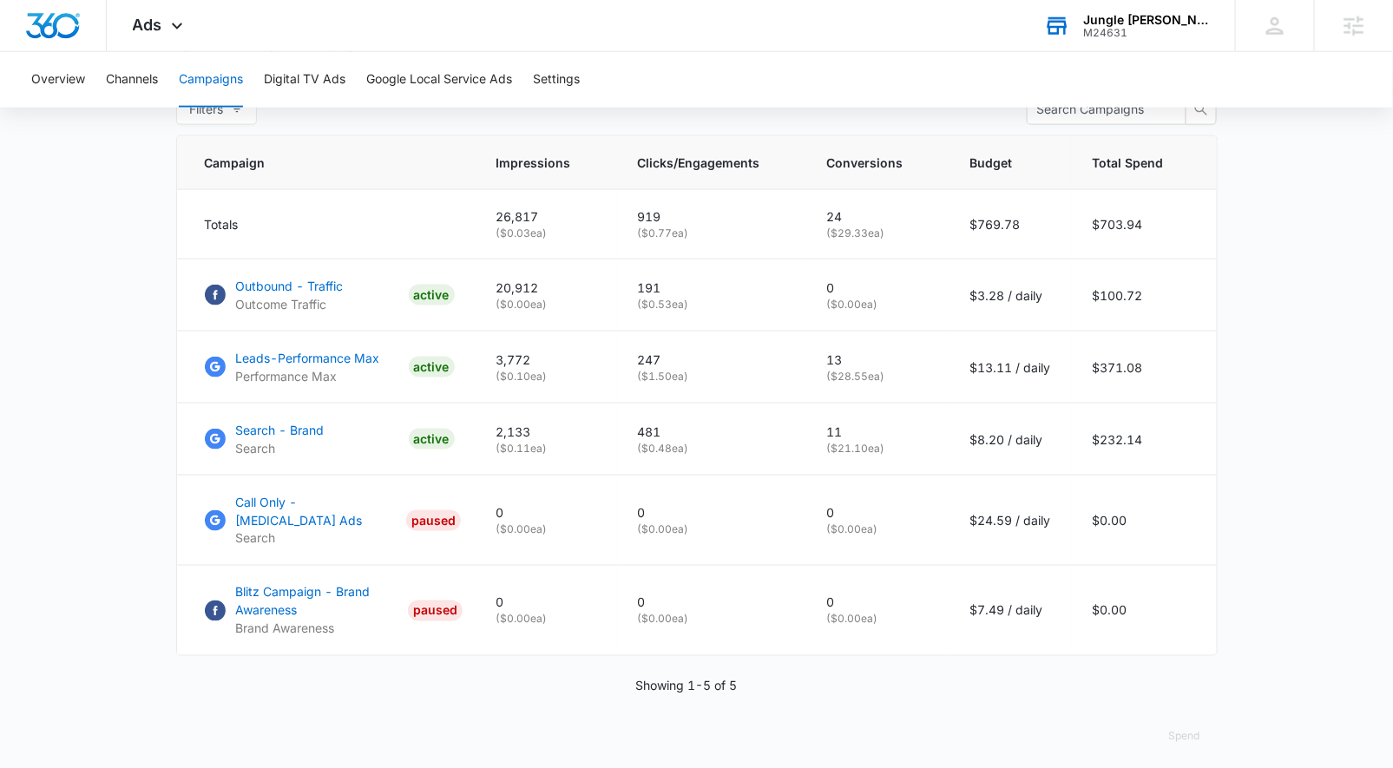
click at [1141, 31] on div "M24631" at bounding box center [1146, 33] width 127 height 12
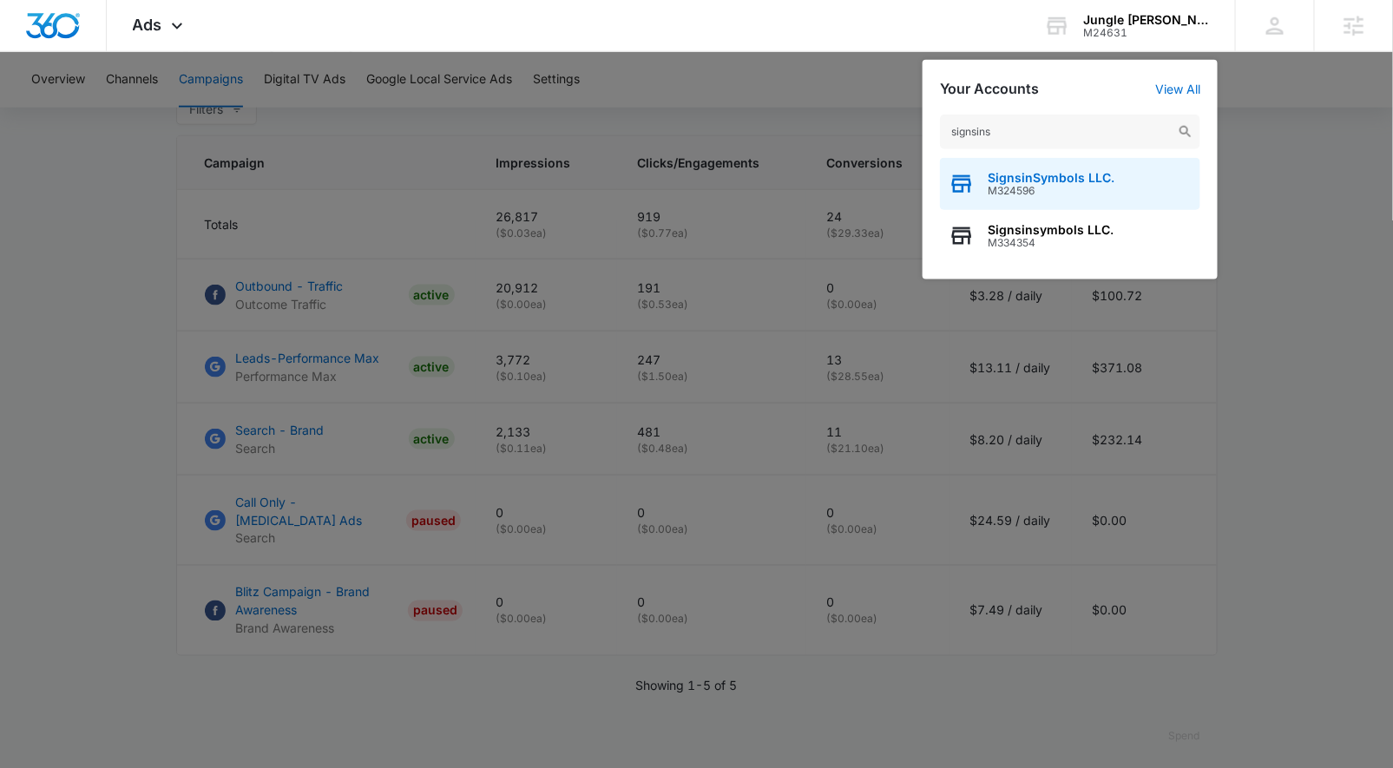
type input "signsins"
click at [1062, 185] on span "M324596" at bounding box center [1051, 191] width 127 height 12
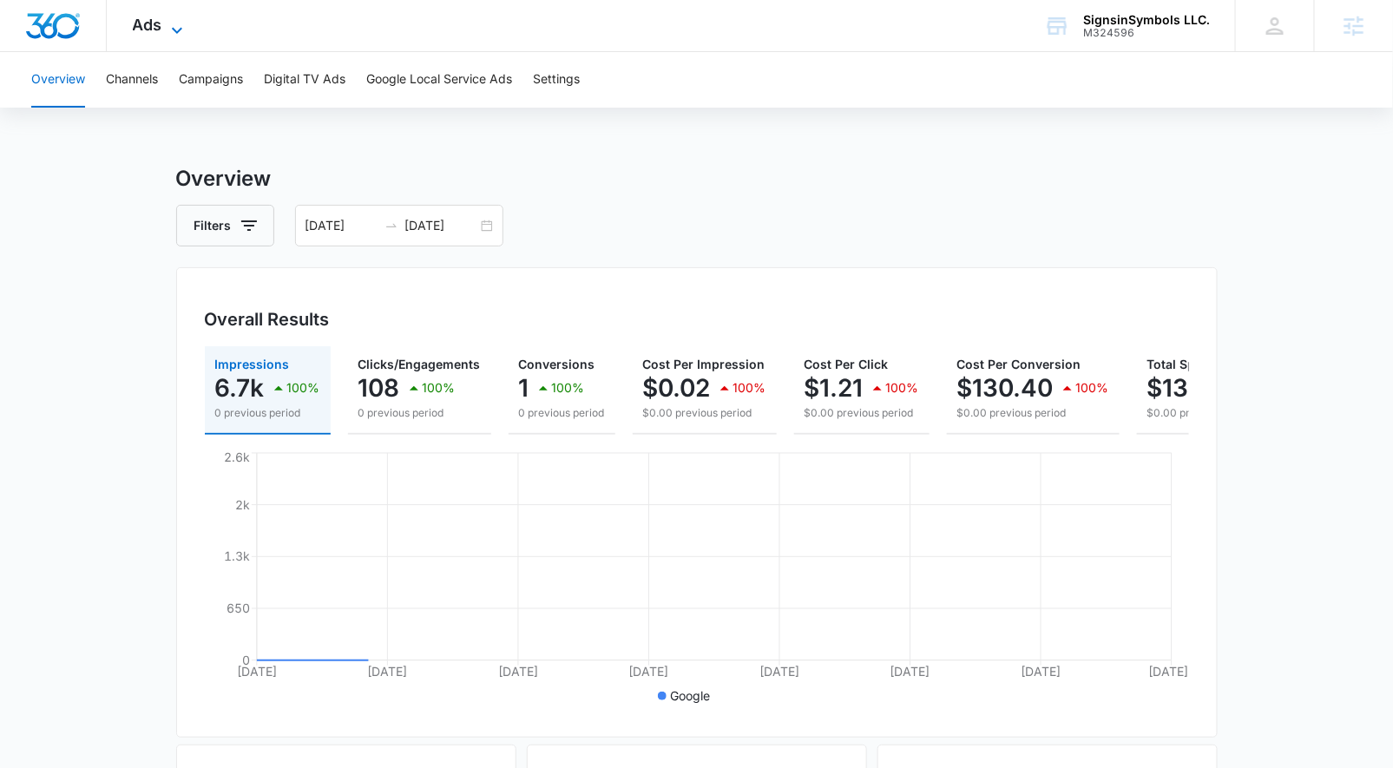
click at [156, 16] on span "Ads" at bounding box center [148, 25] width 30 height 18
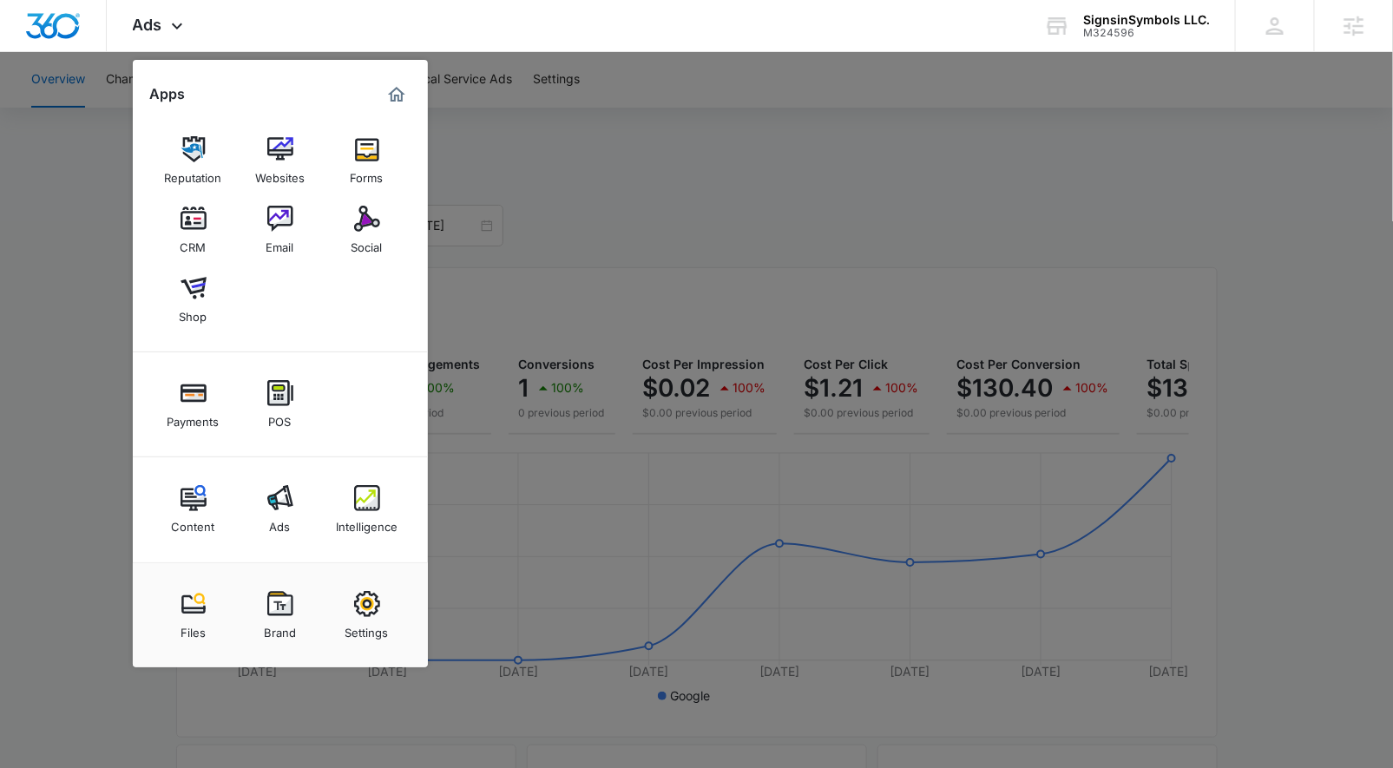
click at [122, 251] on div at bounding box center [696, 384] width 1393 height 768
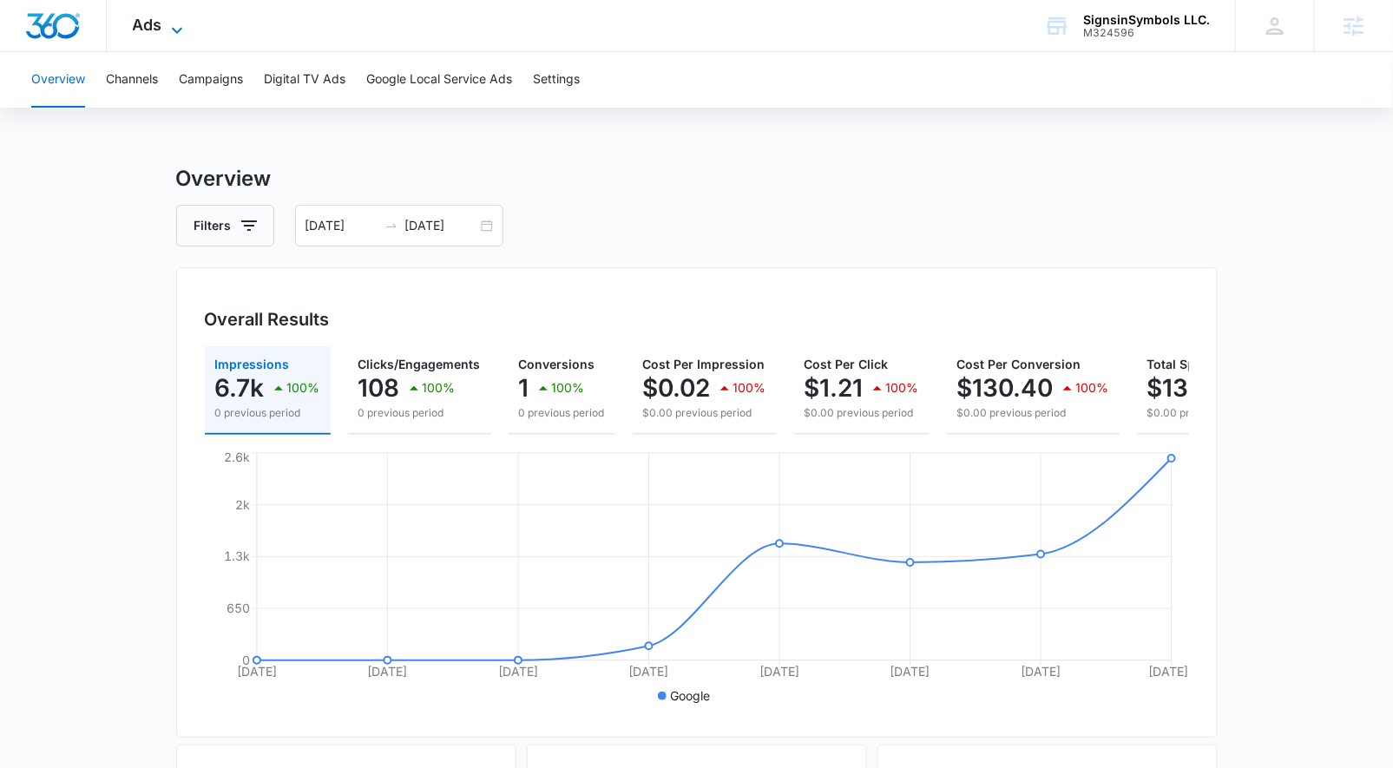
click at [181, 23] on icon at bounding box center [177, 30] width 21 height 21
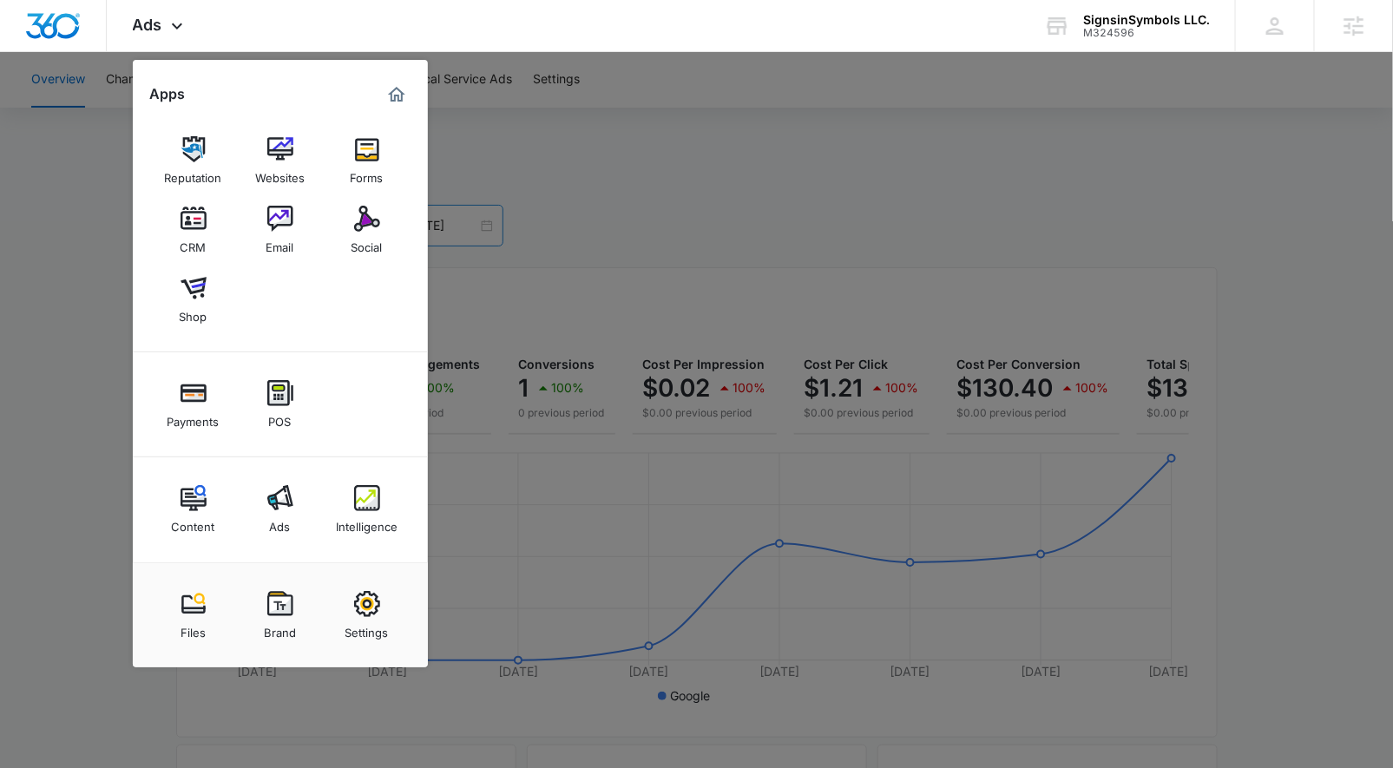
click at [295, 207] on link "Email" at bounding box center [280, 230] width 66 height 66
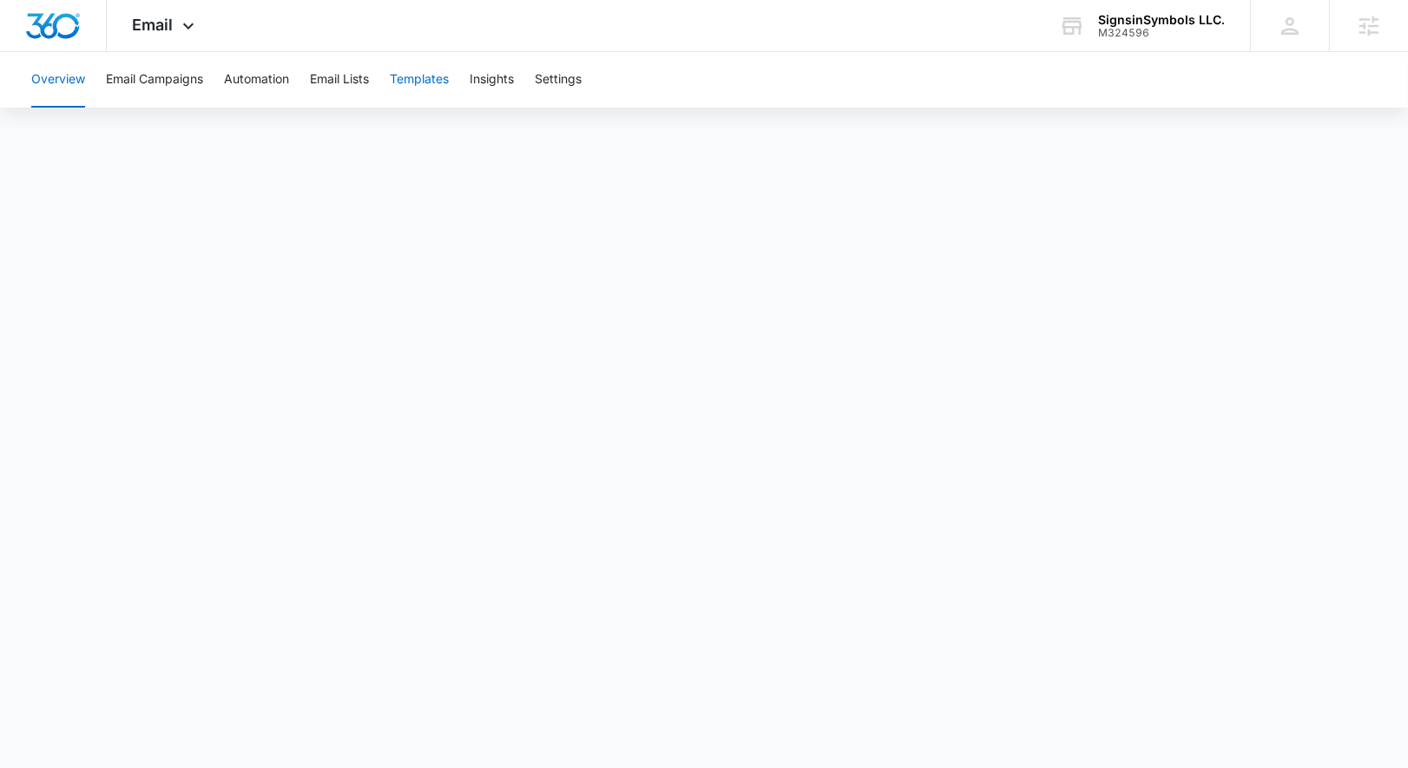
click at [436, 79] on button "Templates" at bounding box center [419, 80] width 59 height 56
click at [93, 84] on div "Overview Email Campaigns Automation Email Lists Templates Insights Settings" at bounding box center [704, 80] width 1366 height 56
click at [64, 89] on button "Overview" at bounding box center [58, 80] width 54 height 56
click at [1162, 32] on div "M324596" at bounding box center [1161, 33] width 127 height 12
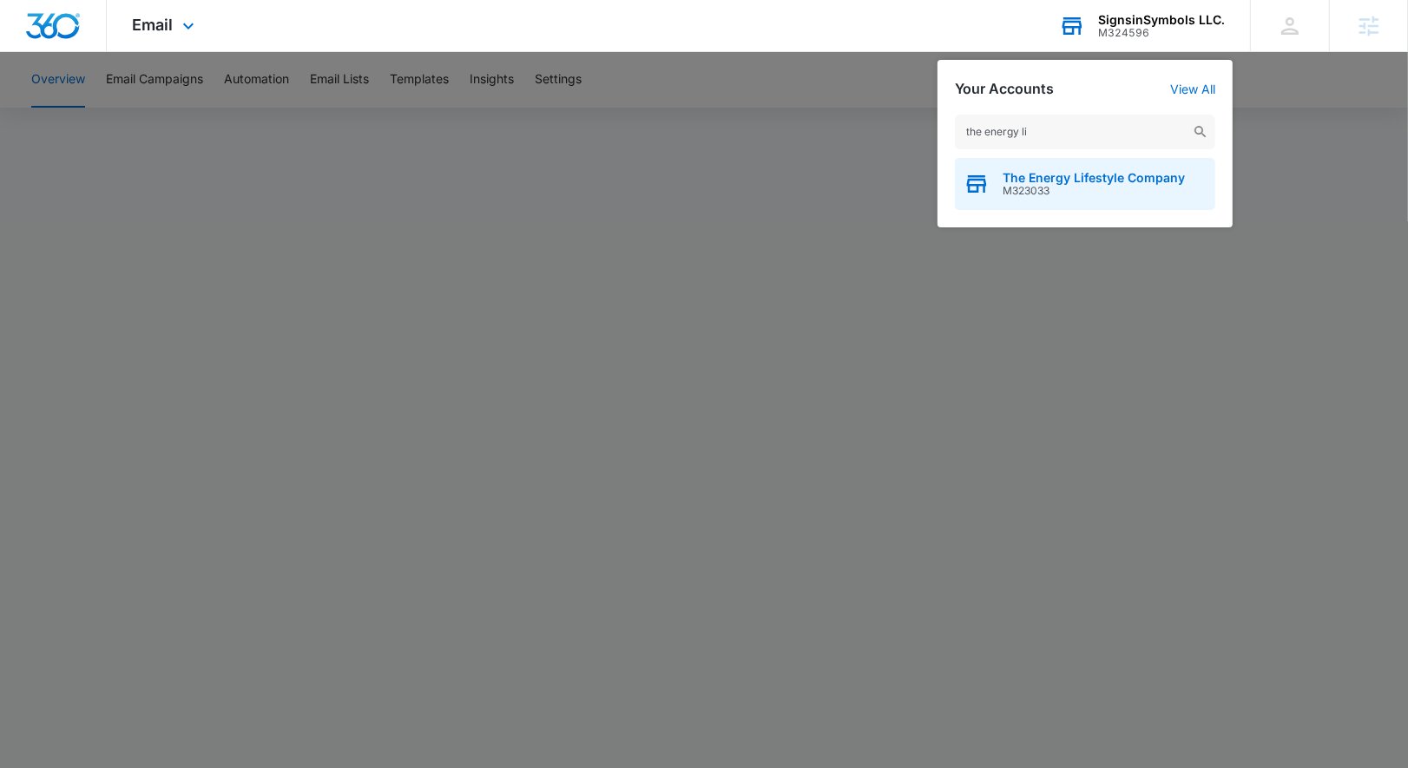
type input "the energy li"
click at [1065, 200] on div "The Energy Lifestyle Company M323033" at bounding box center [1085, 184] width 260 height 52
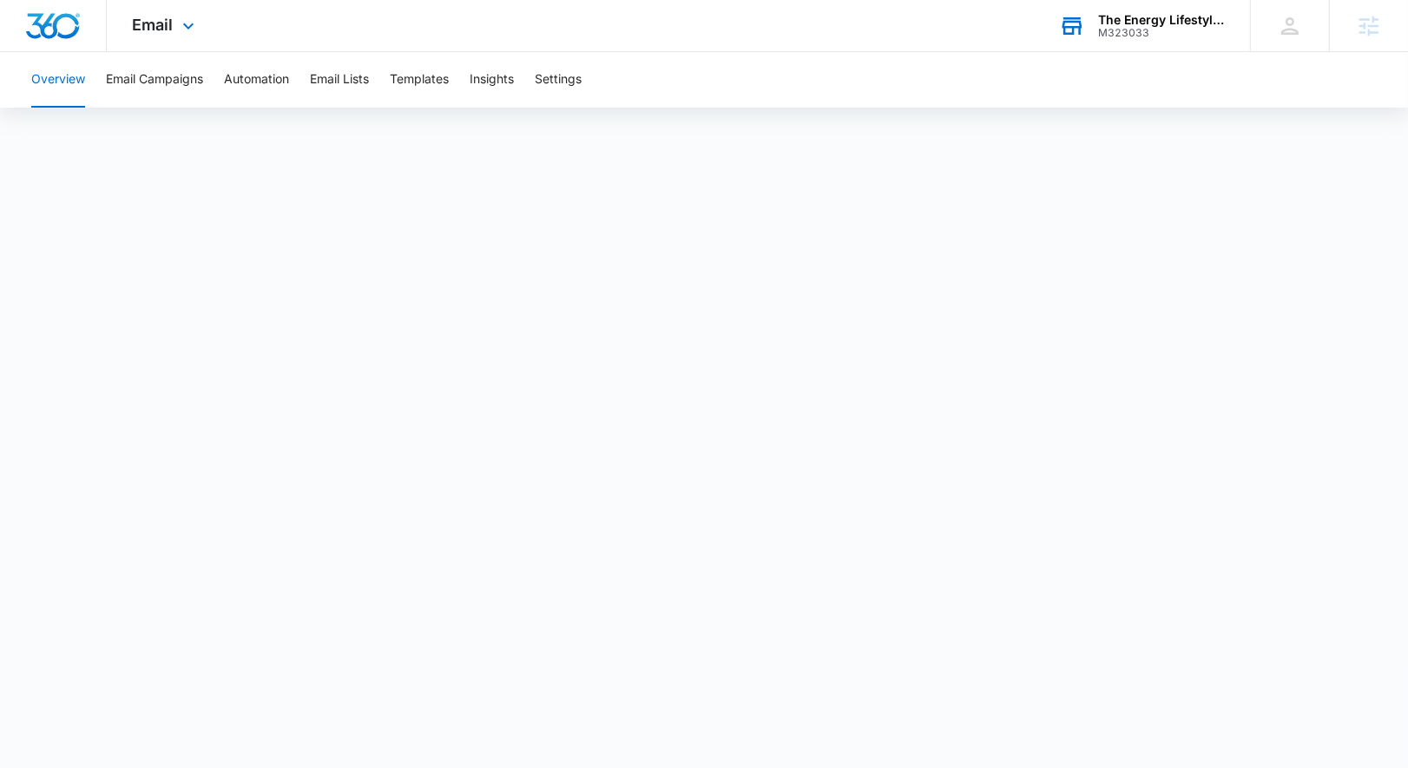
click at [179, 39] on div "Email Apps Reputation Websites Forms CRM Email Social Shop Payments POS Content…" at bounding box center [166, 25] width 118 height 51
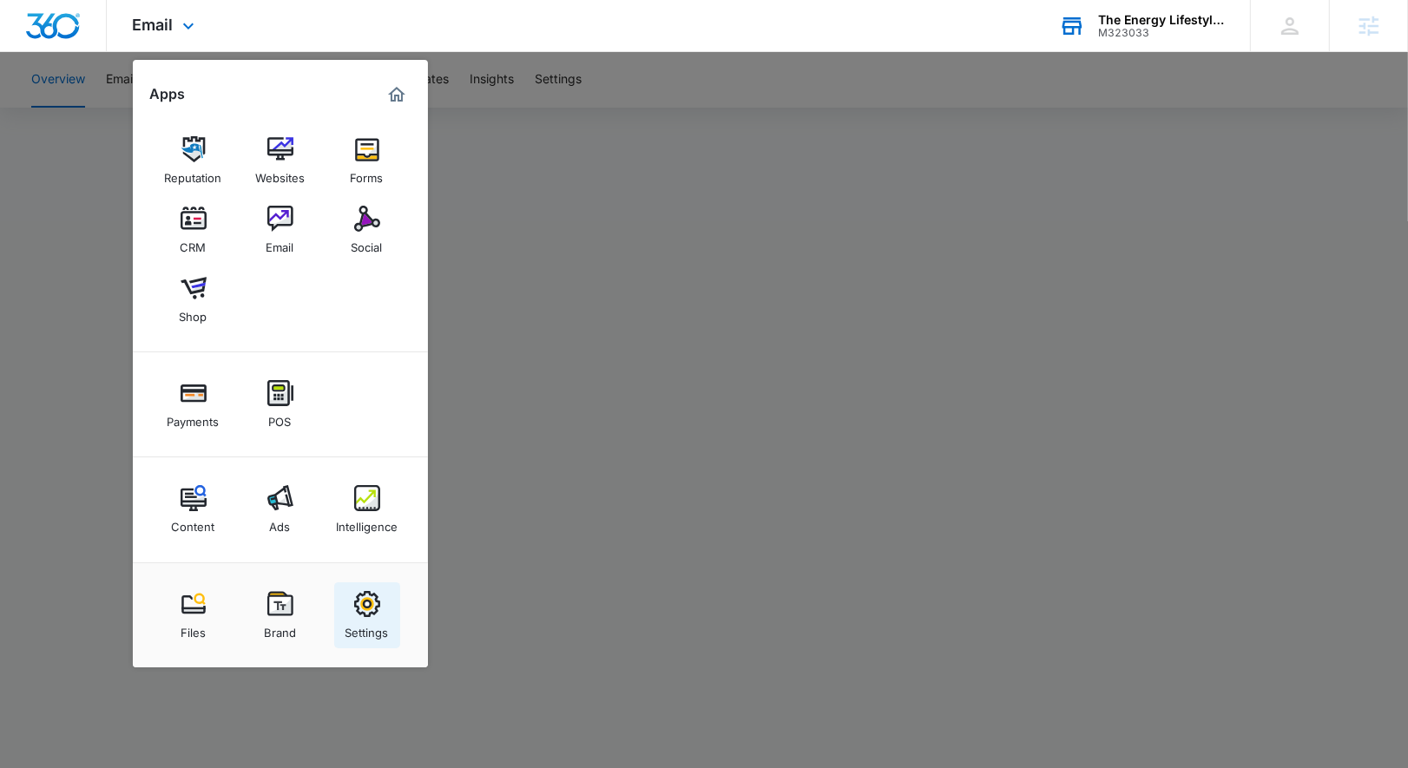
click at [369, 586] on link "Settings" at bounding box center [367, 615] width 66 height 66
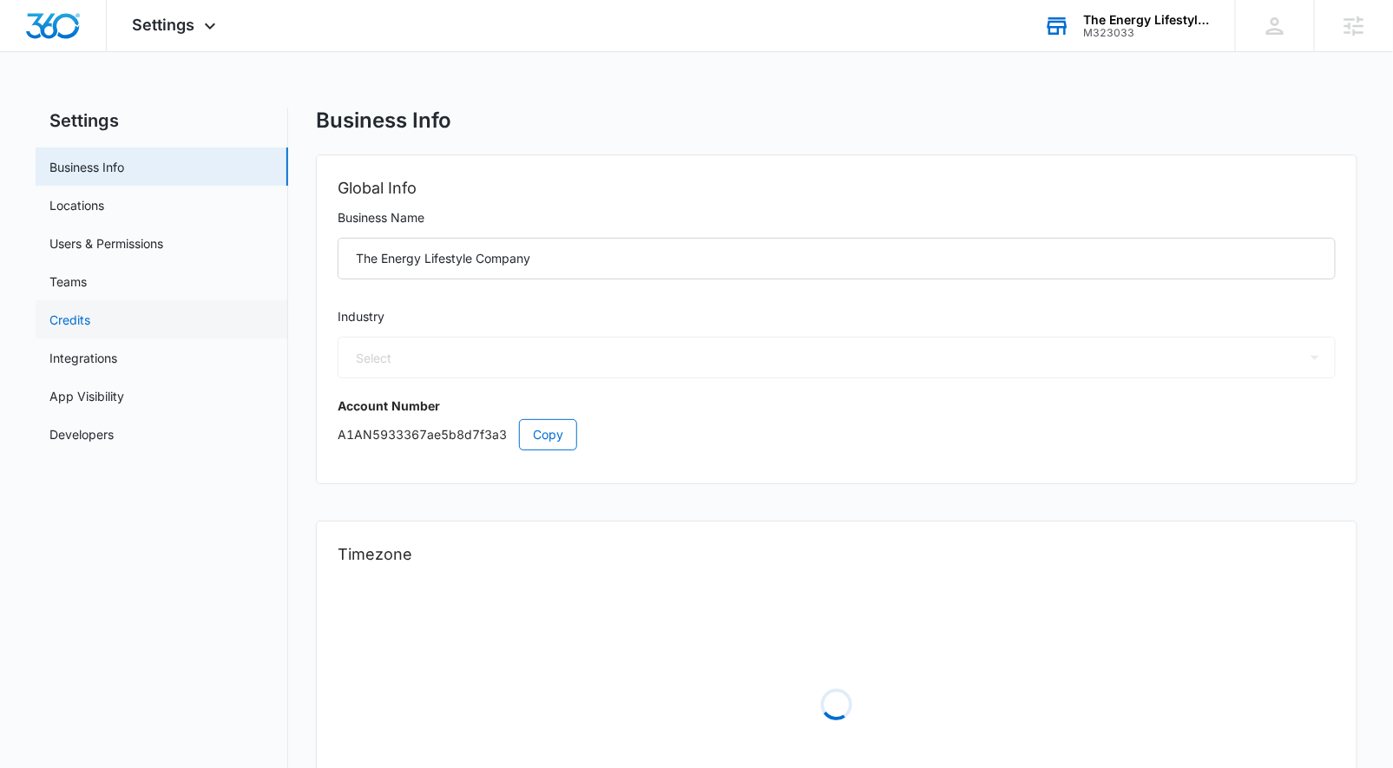
select select "52"
select select "US"
select select "America/Denver"
click at [90, 311] on link "Credits" at bounding box center [69, 320] width 41 height 18
